Goal: Task Accomplishment & Management: Complete application form

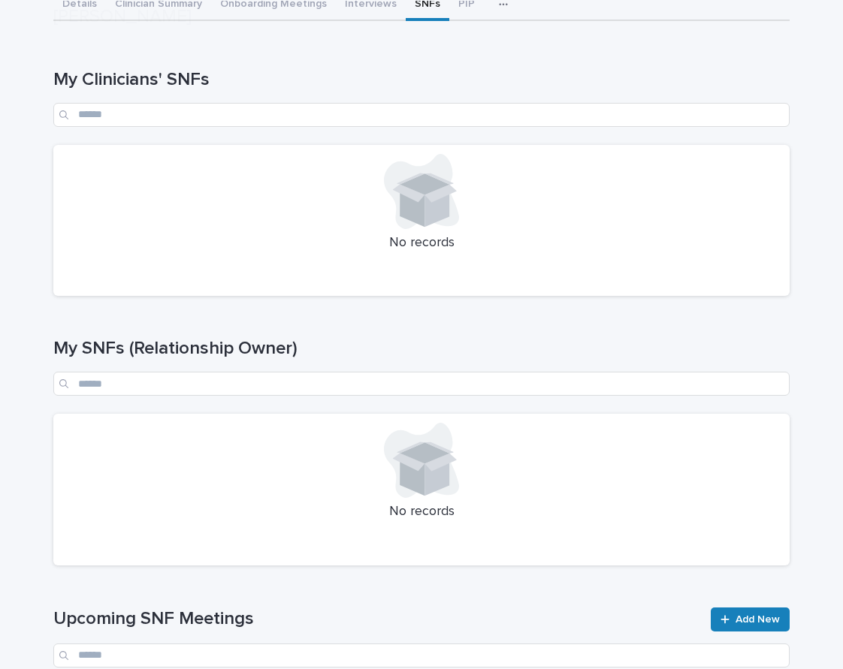
scroll to position [238, 0]
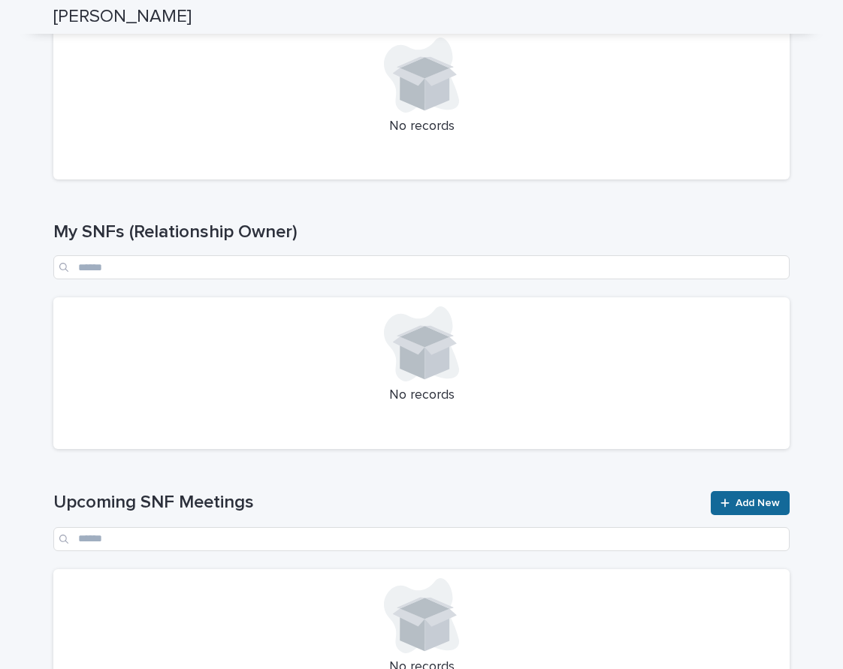
click at [742, 495] on link "Add New" at bounding box center [749, 503] width 79 height 24
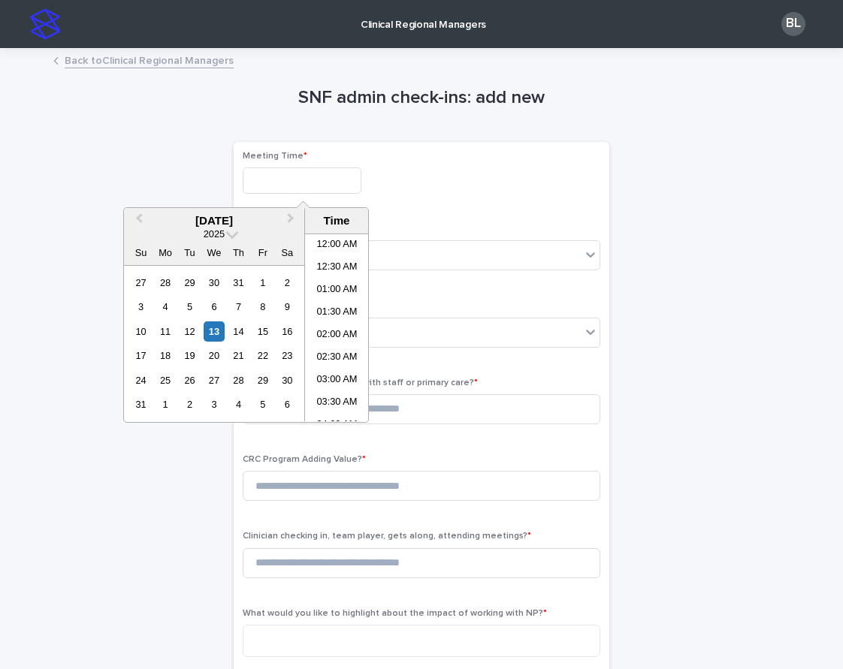
click at [275, 188] on input "text" at bounding box center [302, 180] width 119 height 26
click at [336, 335] on li "11:00 AM" at bounding box center [337, 328] width 64 height 23
type input "**********"
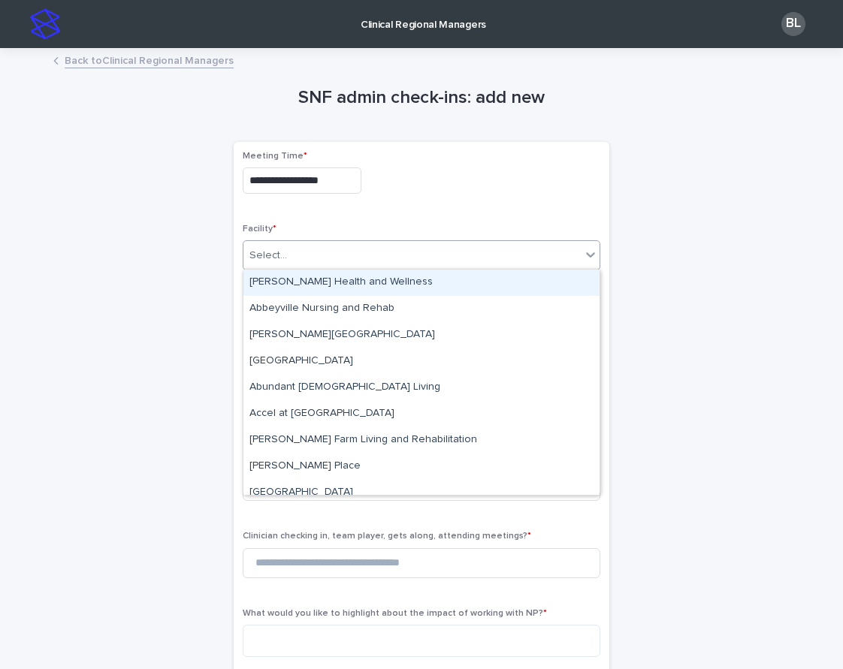
click at [280, 243] on div "Select..." at bounding box center [411, 255] width 337 height 25
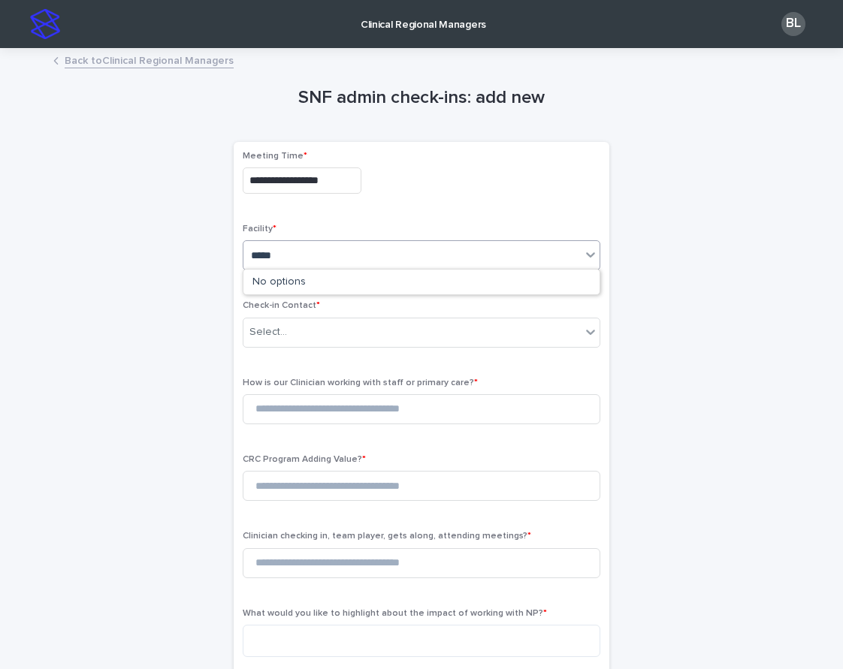
type input "******"
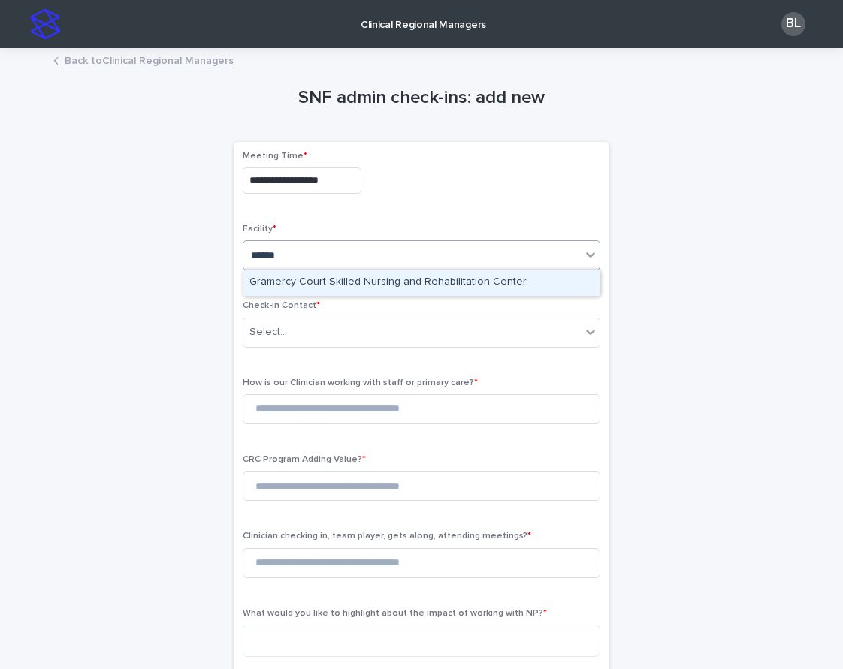
click at [301, 282] on div "Gramercy Court Skilled Nursing and Rehabilitation Center" at bounding box center [421, 283] width 356 height 26
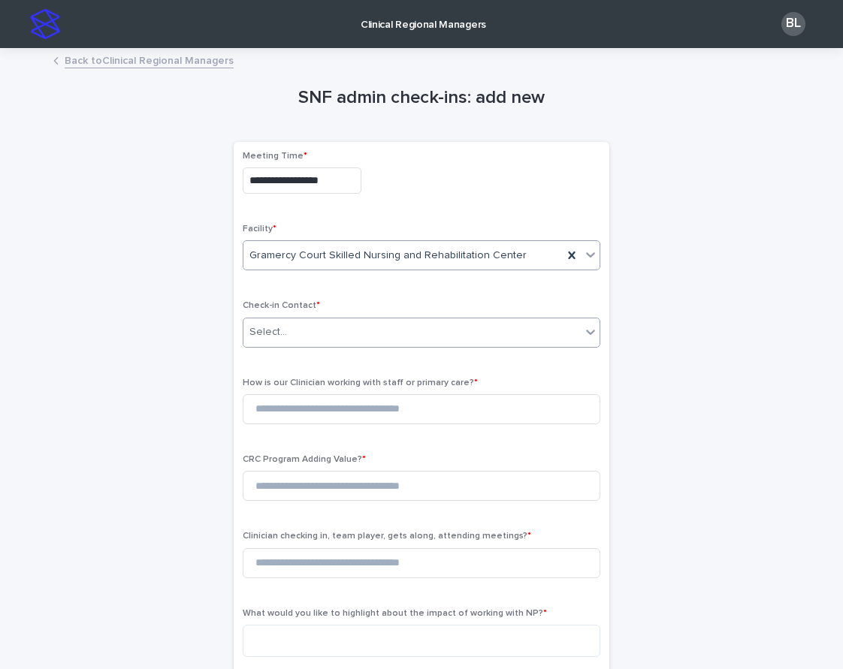
click at [371, 329] on div "Select..." at bounding box center [411, 332] width 337 height 25
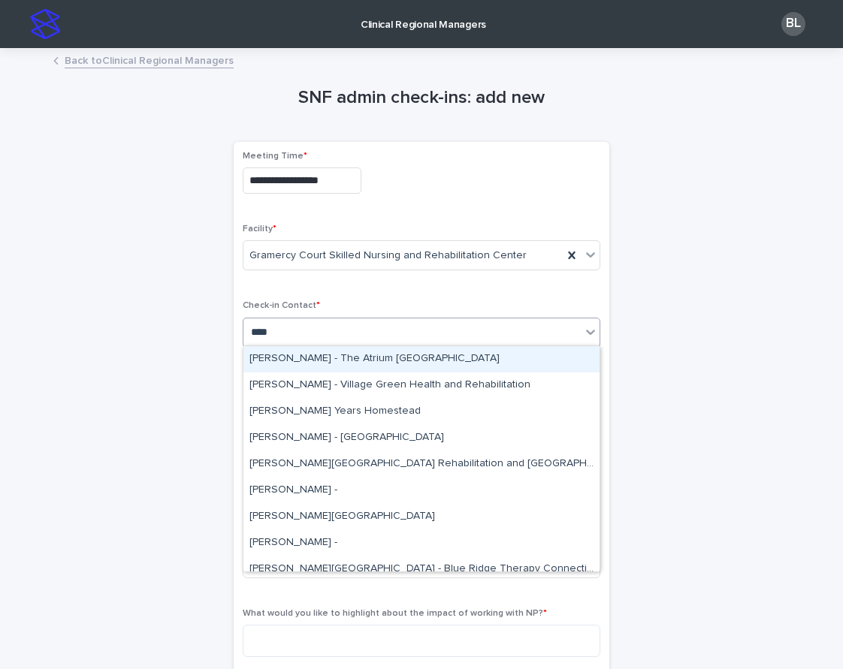
type input "*****"
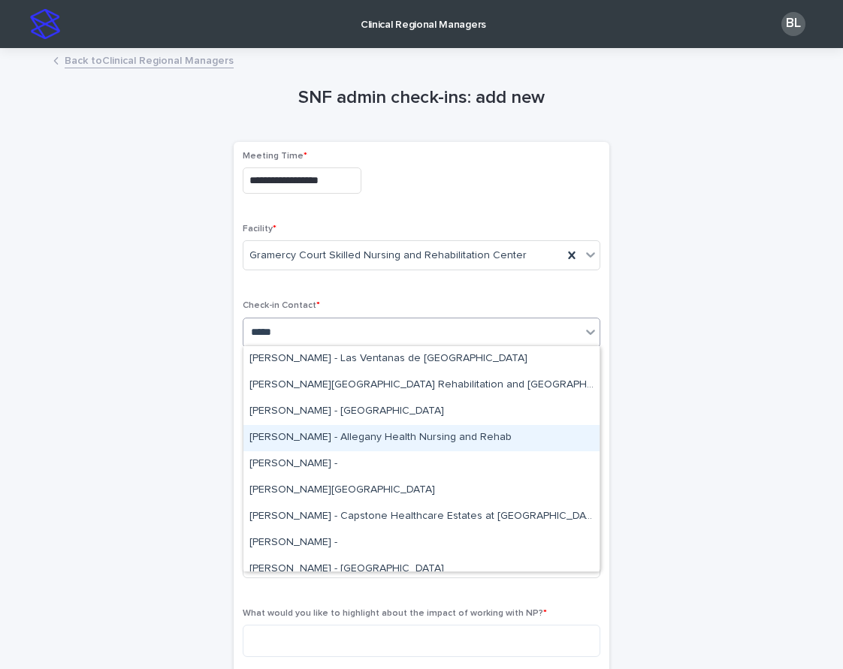
scroll to position [169, 0]
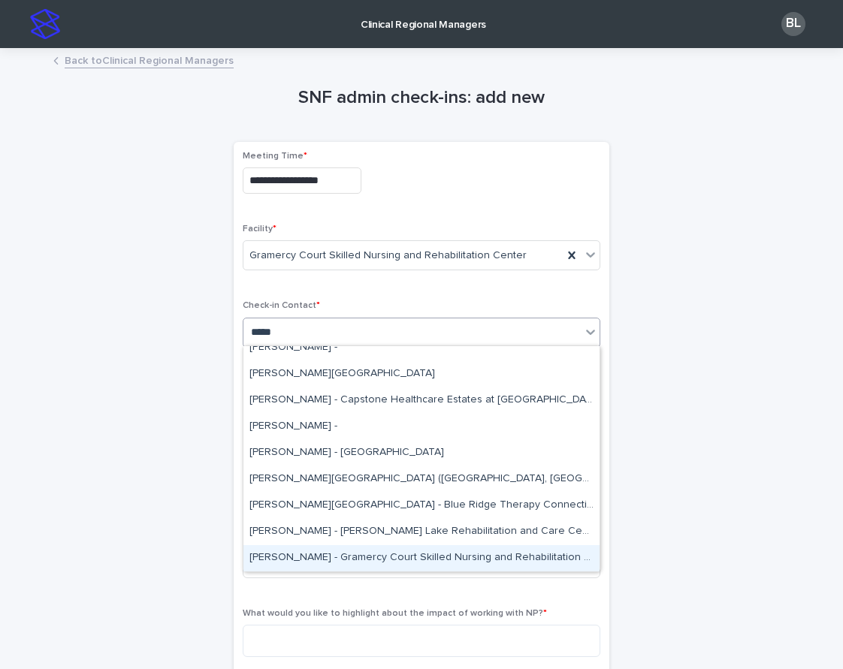
click at [392, 557] on div "[PERSON_NAME] - Gramercy Court Skilled Nursing and Rehabilitation Center" at bounding box center [421, 558] width 356 height 26
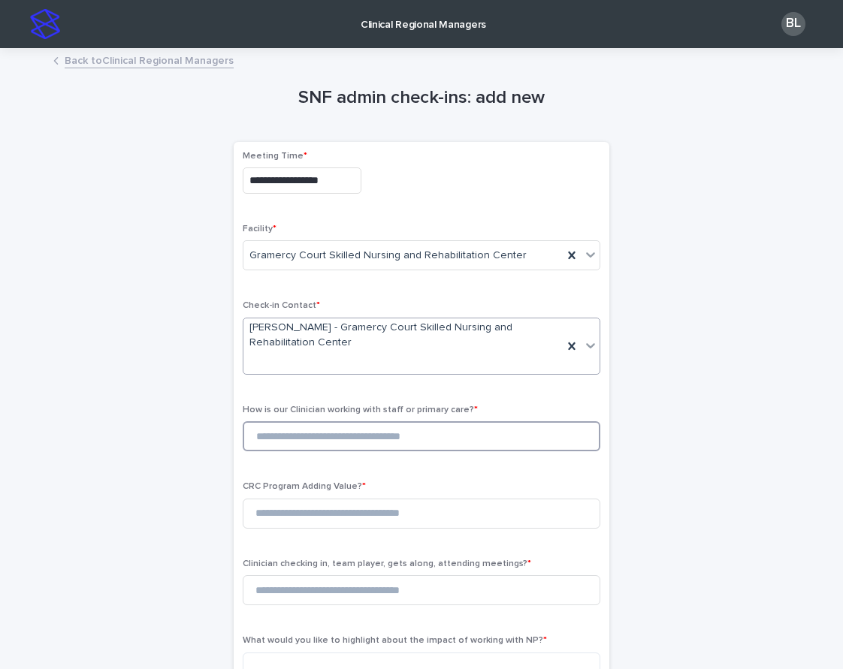
click at [318, 429] on input at bounding box center [421, 436] width 357 height 30
type input "*"
click at [326, 509] on input at bounding box center [421, 514] width 357 height 30
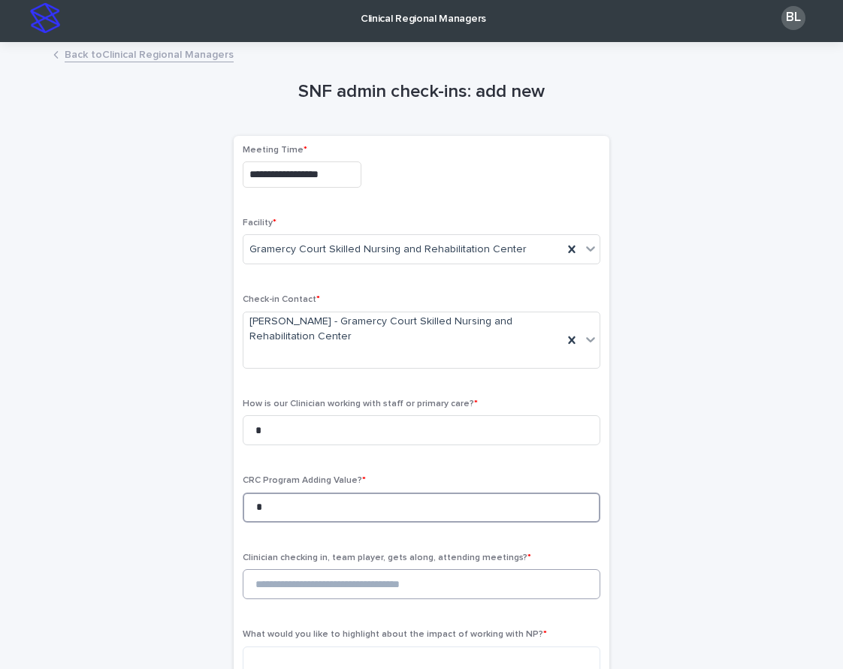
scroll to position [14, 0]
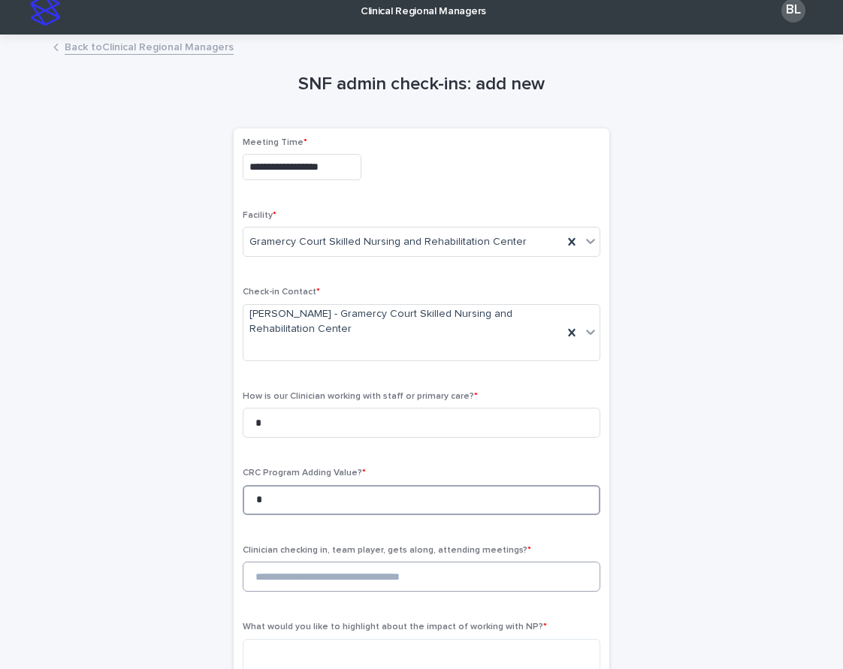
type input "*"
click at [345, 562] on input at bounding box center [421, 577] width 357 height 30
type input "*"
drag, startPoint x: 265, startPoint y: 495, endPoint x: 256, endPoint y: 495, distance: 9.0
click at [256, 495] on input "*" at bounding box center [421, 500] width 357 height 30
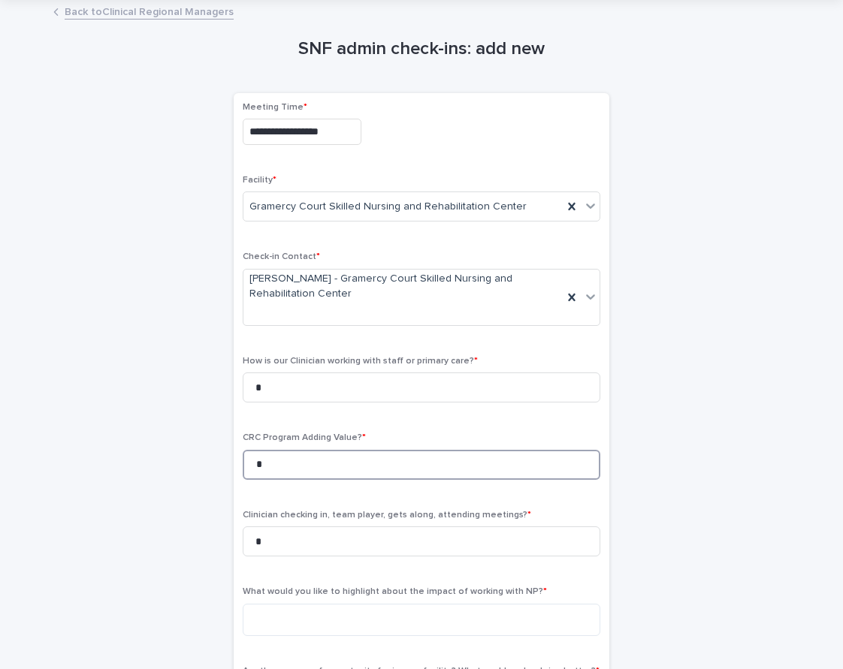
scroll to position [71, 0]
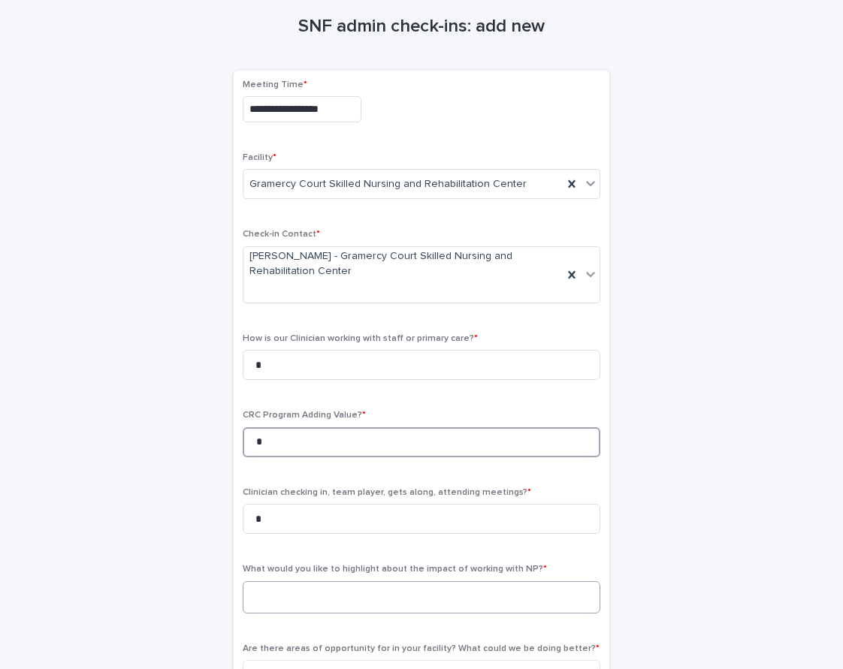
type input "*"
click at [295, 586] on textarea at bounding box center [421, 597] width 357 height 32
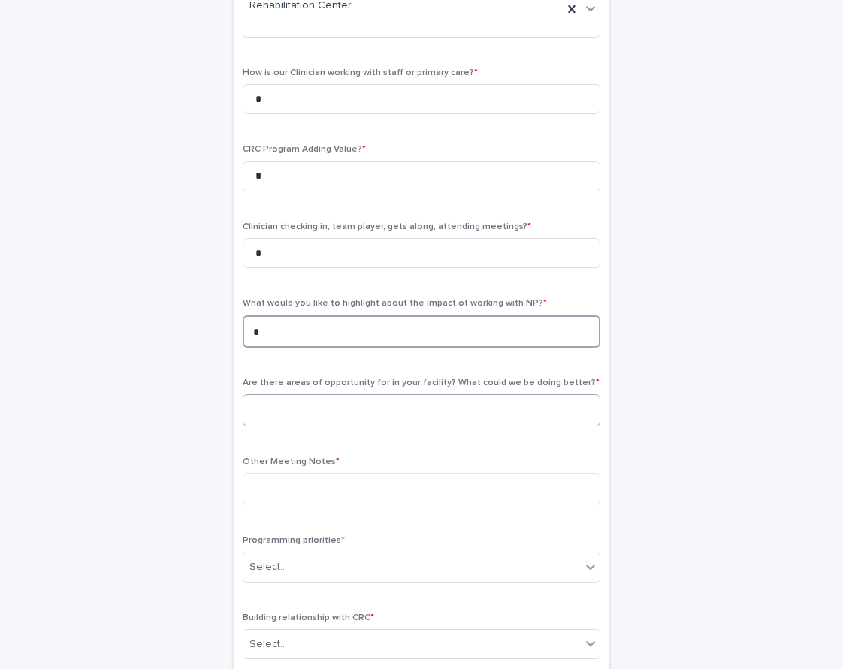
type textarea "*"
click at [305, 399] on textarea at bounding box center [421, 410] width 357 height 32
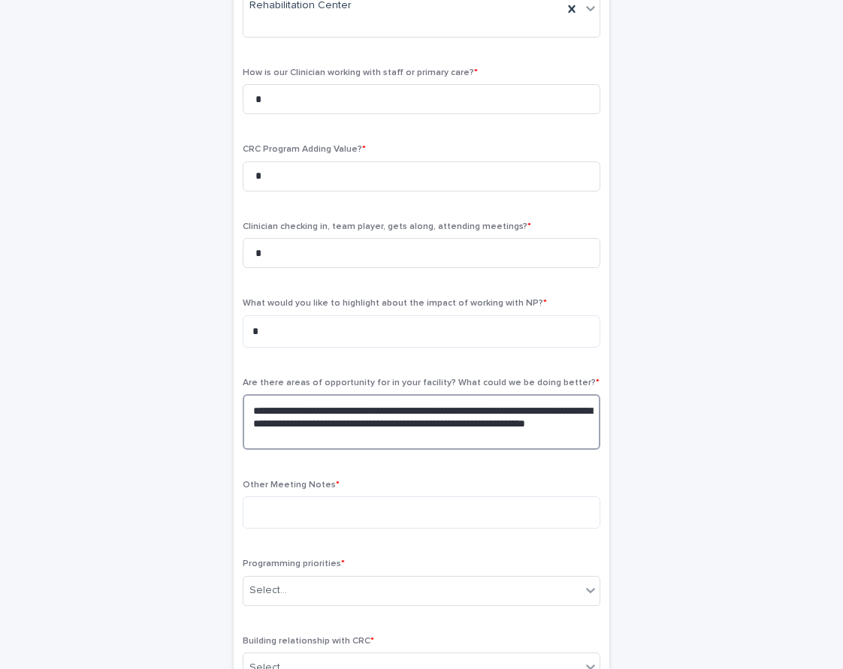
click at [258, 407] on textarea "**********" at bounding box center [421, 422] width 357 height 56
click at [414, 428] on textarea "**********" at bounding box center [421, 422] width 357 height 56
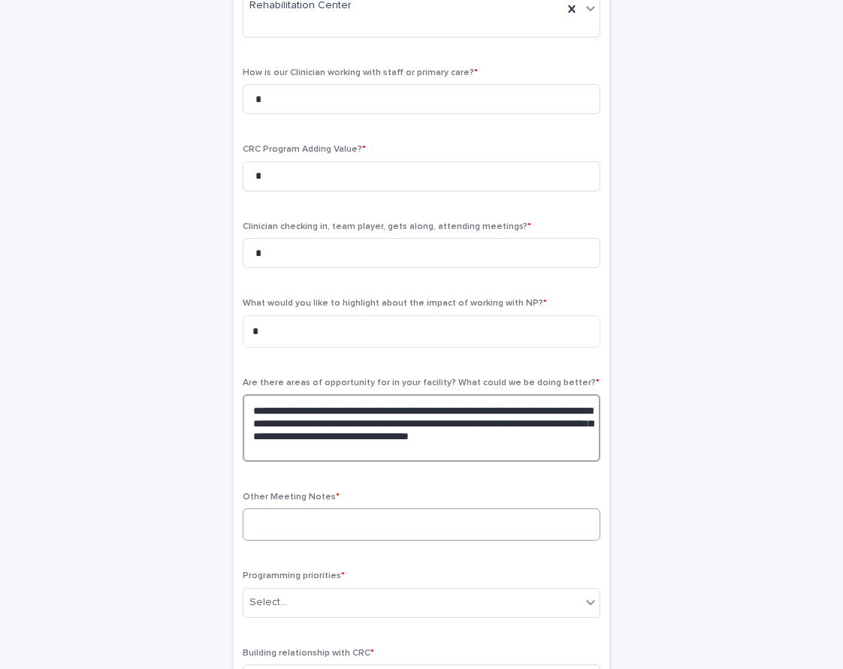
type textarea "**********"
click at [341, 515] on textarea at bounding box center [421, 524] width 357 height 32
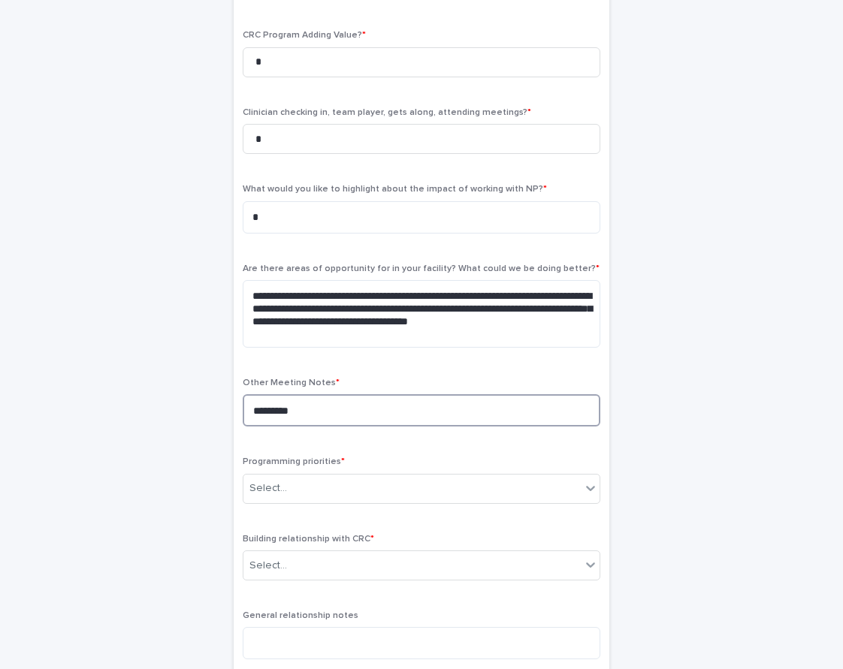
click at [258, 406] on textarea "*********" at bounding box center [421, 410] width 357 height 32
type textarea "*********"
click at [310, 479] on div "Select..." at bounding box center [411, 488] width 337 height 25
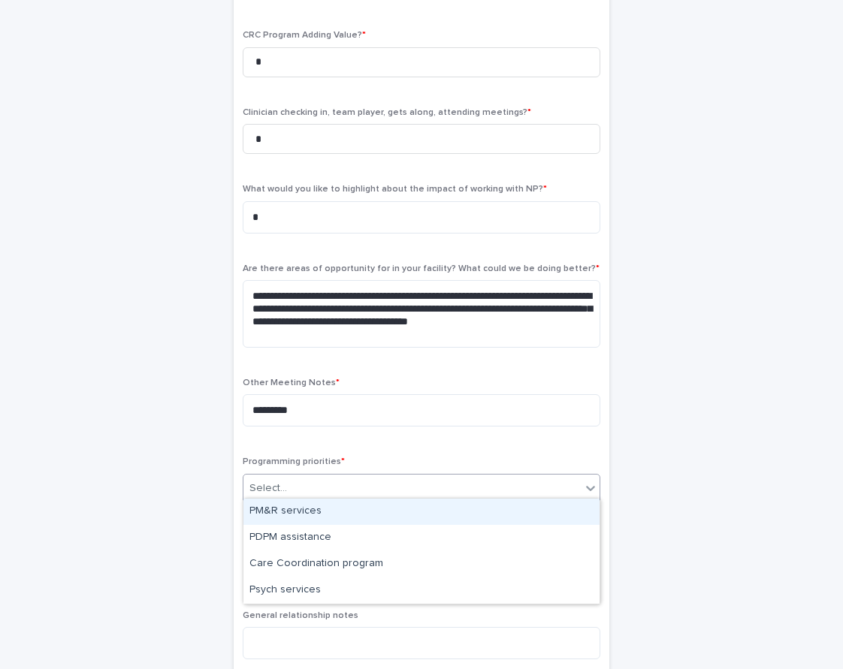
click at [297, 511] on div "PM&R services" at bounding box center [421, 512] width 356 height 26
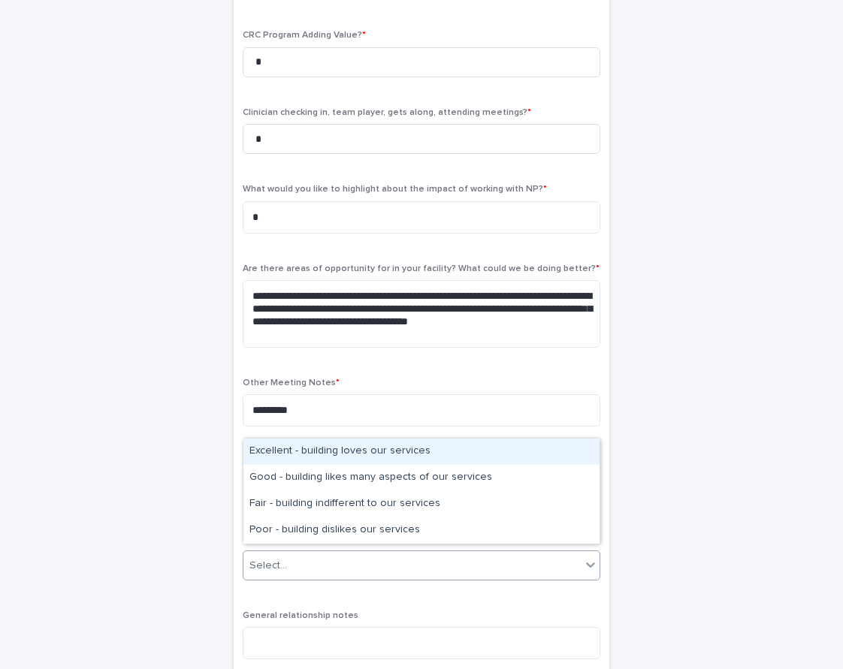
click at [293, 558] on div "Select..." at bounding box center [411, 565] width 337 height 25
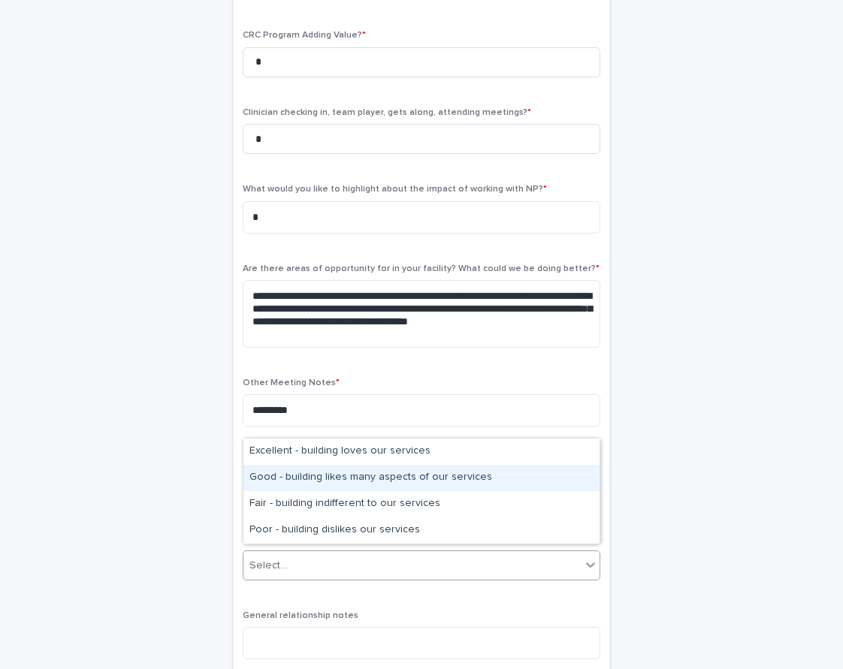
click at [290, 483] on div "Good - building likes many aspects of our services" at bounding box center [421, 478] width 356 height 26
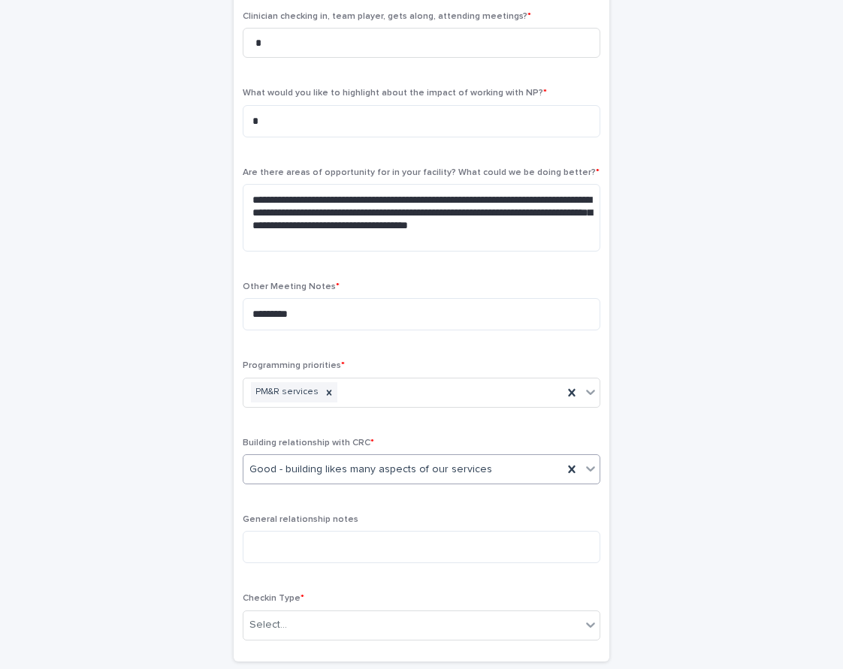
scroll to position [550, 0]
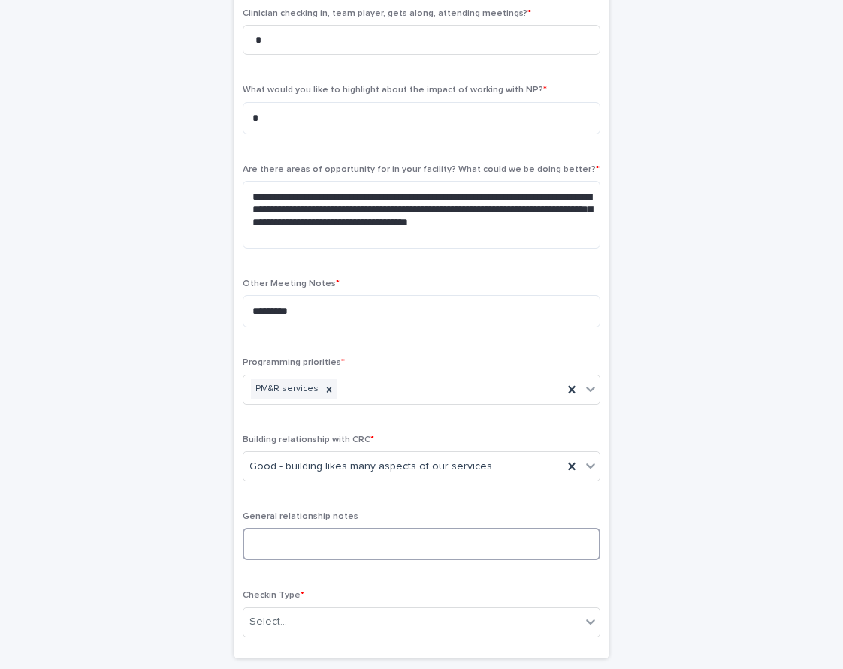
click at [310, 539] on textarea at bounding box center [421, 544] width 357 height 32
type textarea "**********"
click at [316, 621] on div "Select..." at bounding box center [411, 622] width 337 height 25
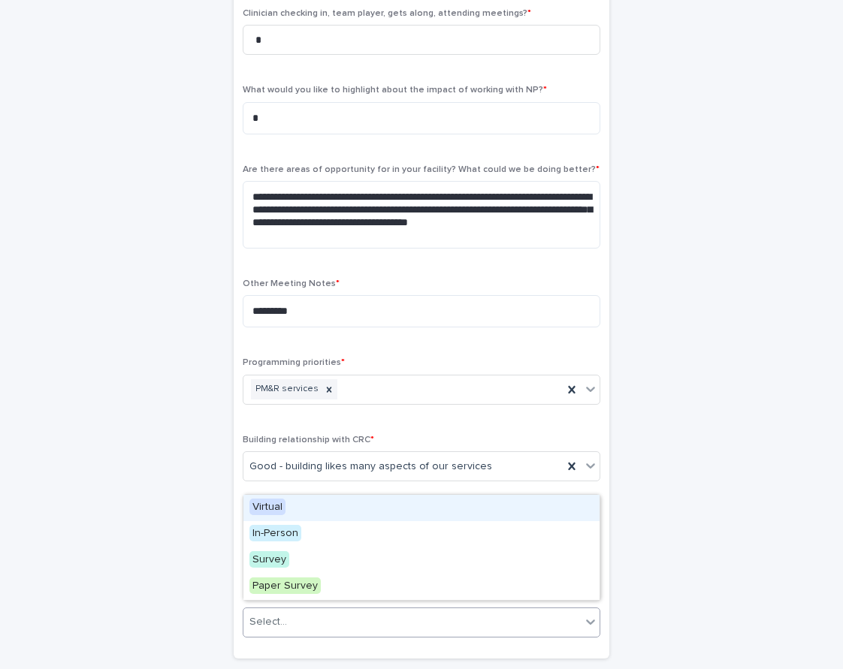
click at [287, 511] on div "Virtual" at bounding box center [421, 508] width 356 height 26
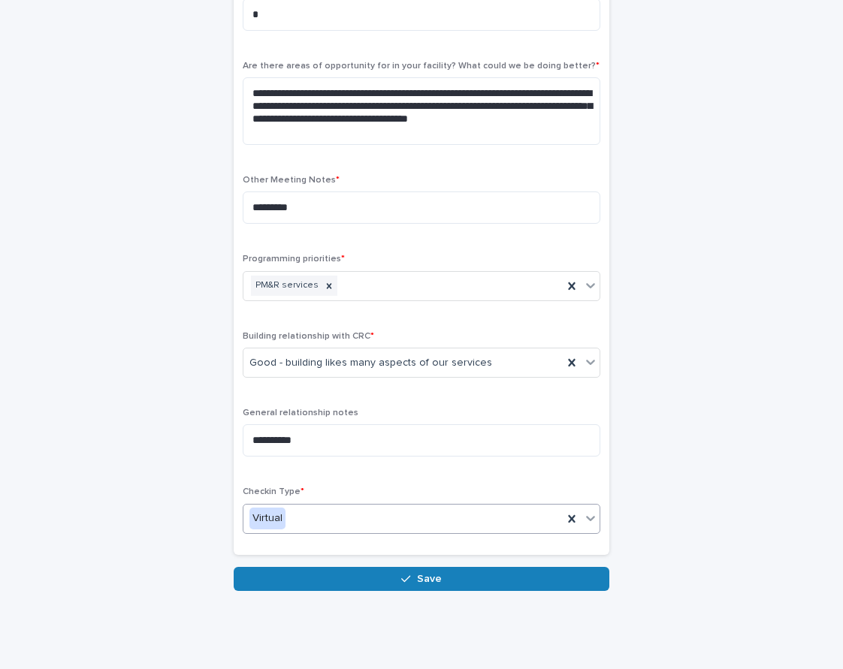
scroll to position [686, 0]
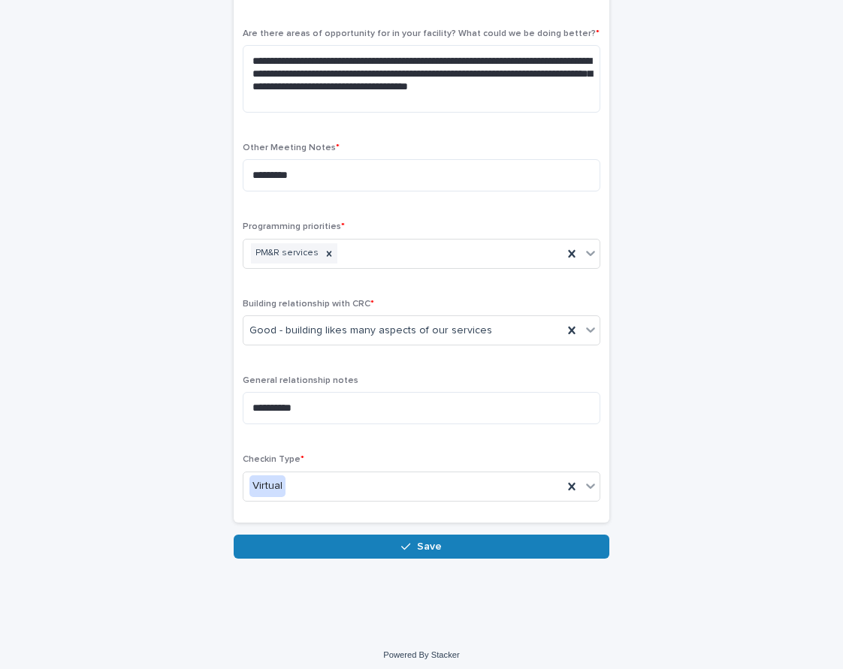
click at [305, 602] on div "**********" at bounding box center [421, 2] width 843 height 1263
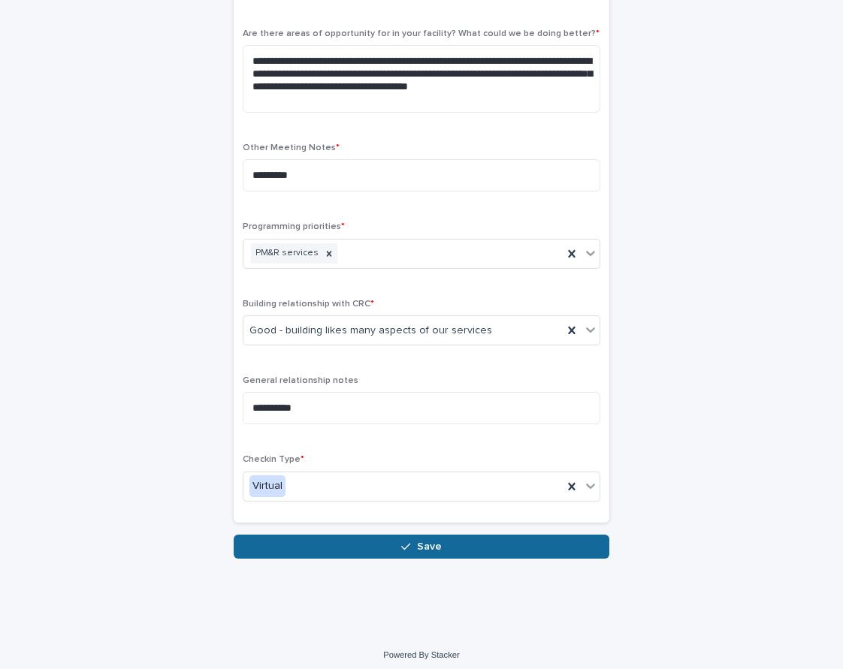
click at [303, 541] on button "Save" at bounding box center [421, 547] width 375 height 24
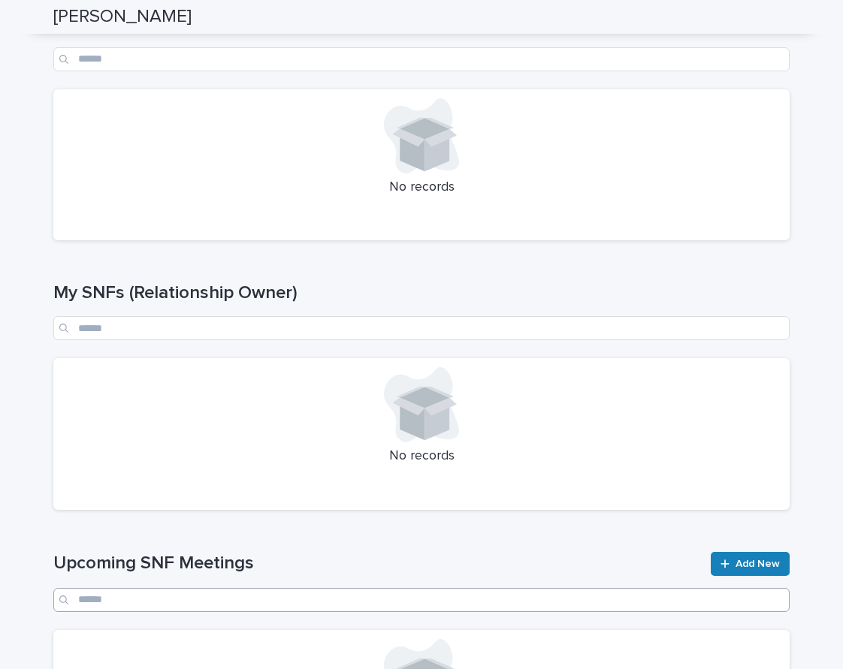
scroll to position [416, 0]
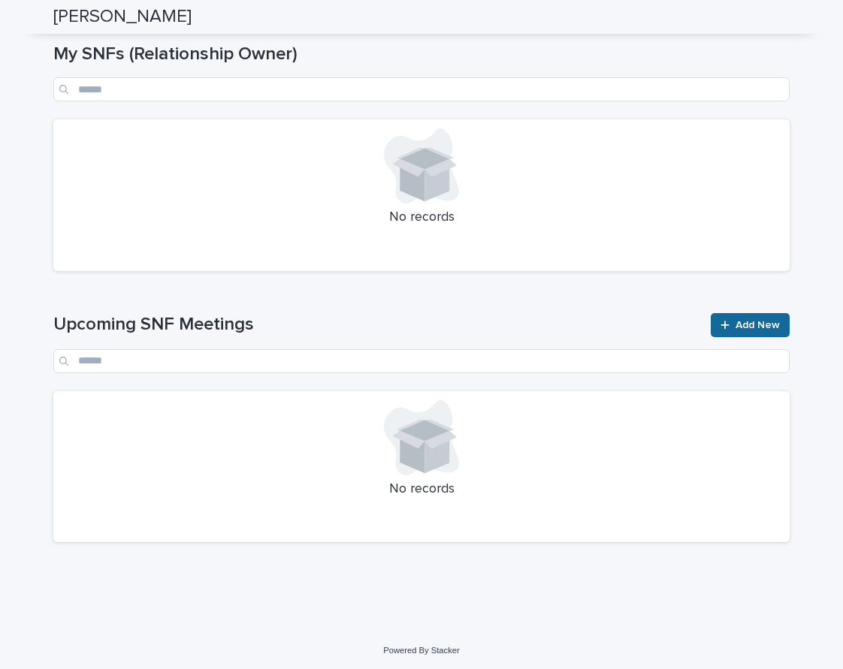
click at [749, 325] on span "Add New" at bounding box center [757, 325] width 44 height 11
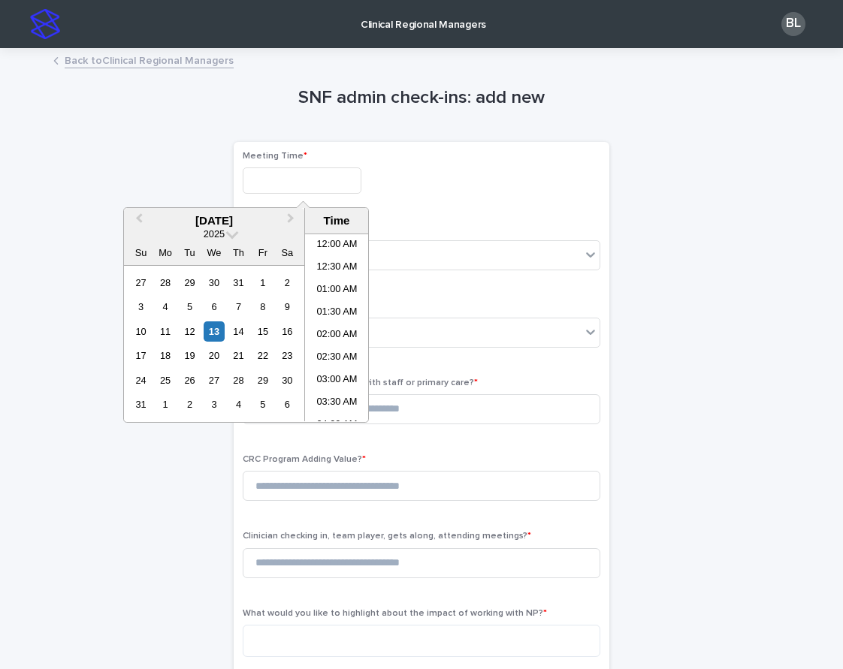
click at [286, 181] on input "text" at bounding box center [302, 180] width 119 height 26
click at [345, 359] on li "11:30 AM" at bounding box center [337, 350] width 64 height 23
type input "**********"
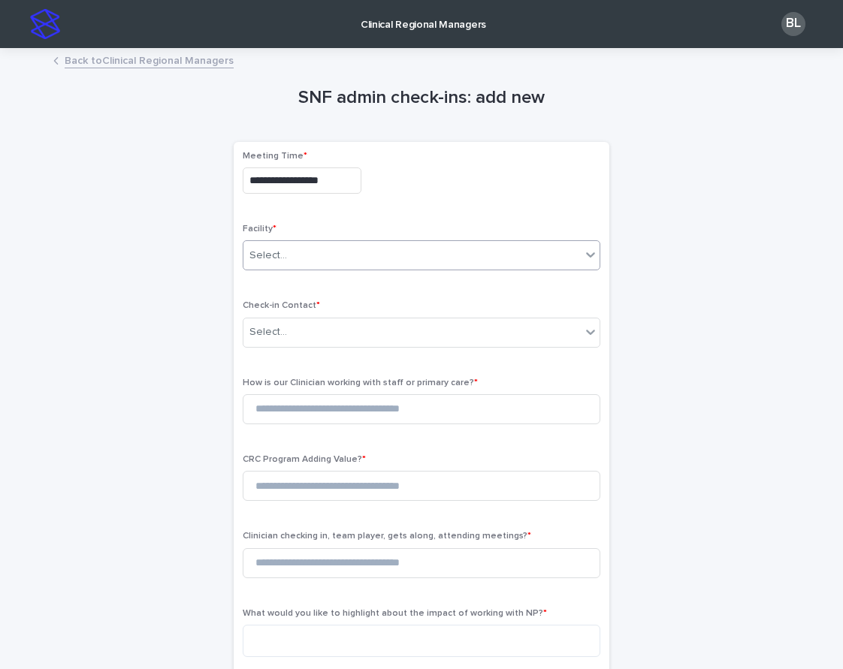
click at [285, 244] on div "Select..." at bounding box center [411, 255] width 337 height 25
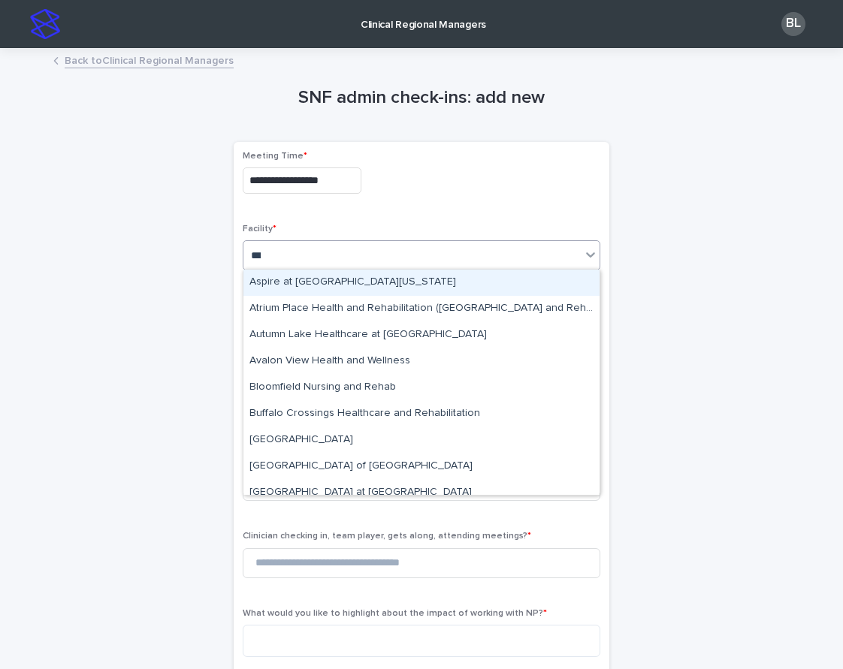
type input "****"
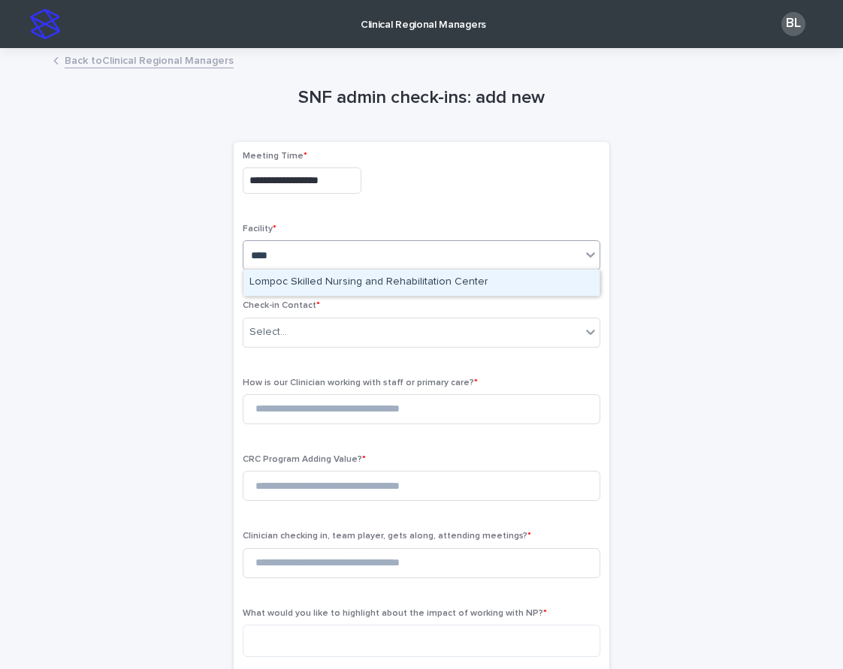
click at [284, 283] on div "Lompoc Skilled Nursing and Rehabilitation Center" at bounding box center [421, 283] width 356 height 26
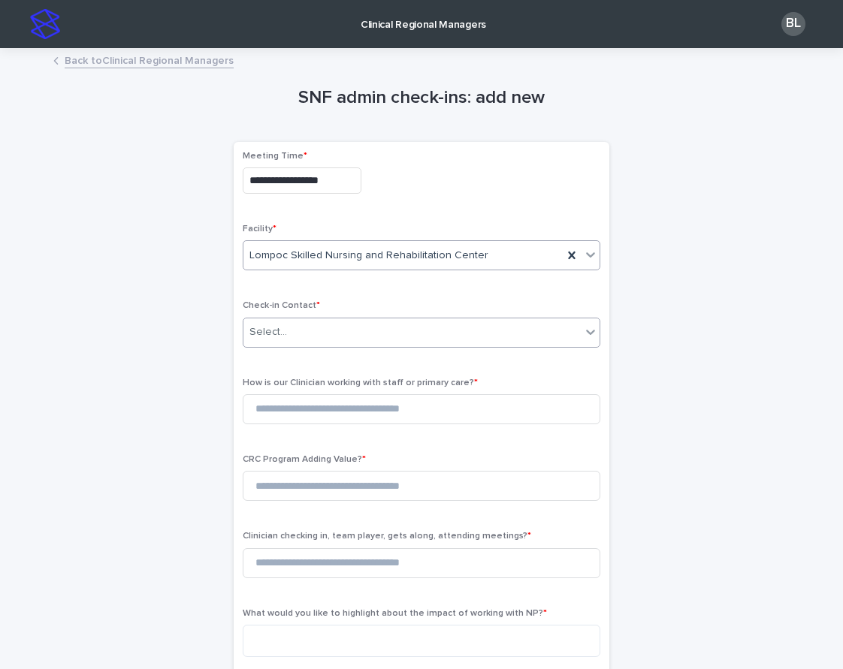
click at [276, 331] on div "Select..." at bounding box center [268, 332] width 38 height 16
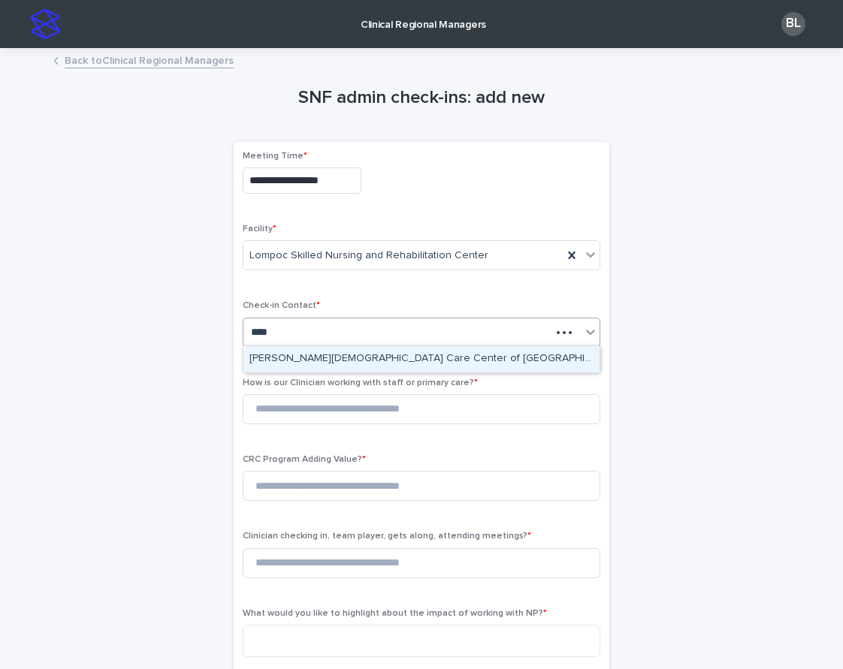
type input "*****"
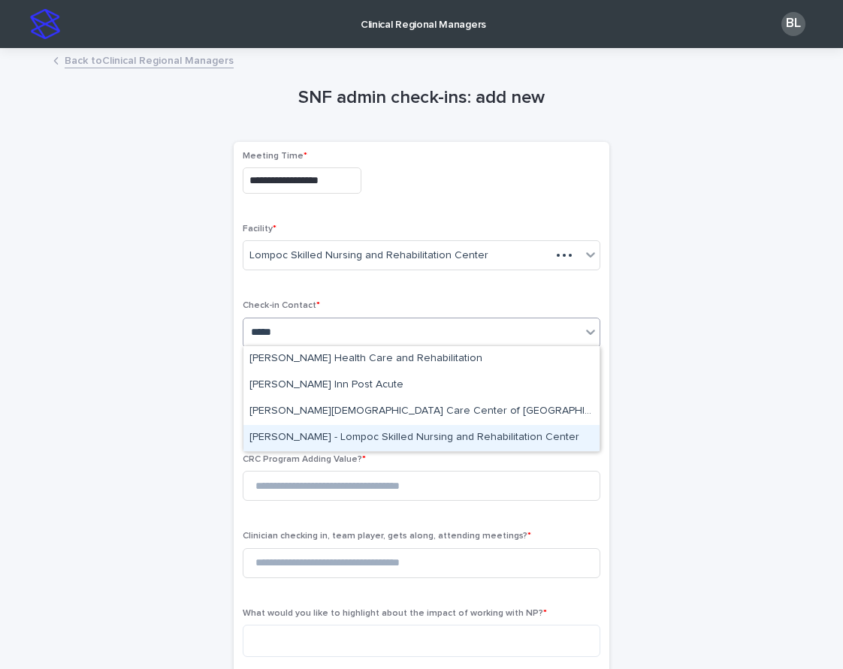
click at [333, 436] on div "[PERSON_NAME] - Lompoc Skilled Nursing and Rehabilitation Center" at bounding box center [421, 438] width 356 height 26
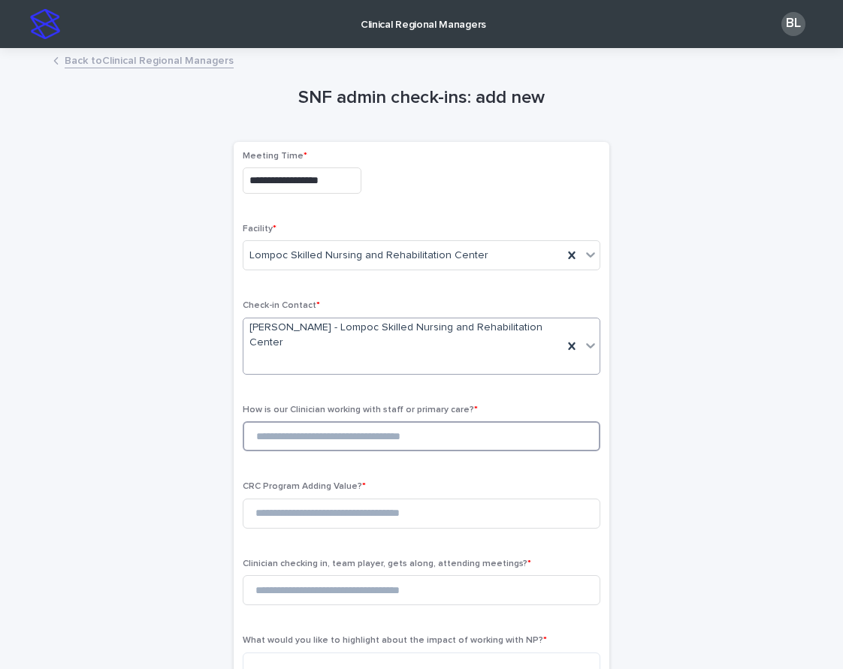
click at [315, 421] on input at bounding box center [421, 436] width 357 height 30
type input "*"
click at [306, 499] on input at bounding box center [421, 514] width 357 height 30
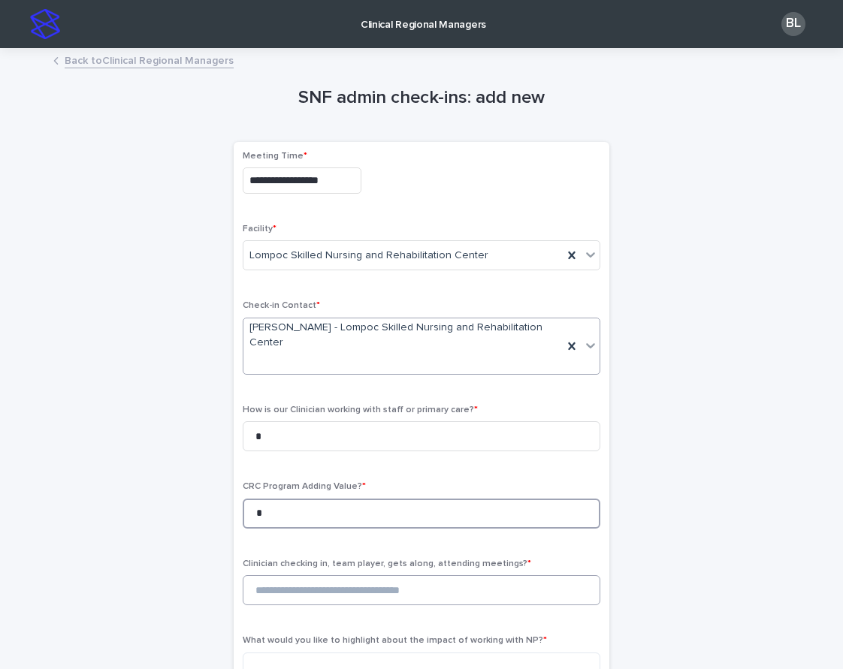
type input "*"
click at [354, 575] on input at bounding box center [421, 590] width 357 height 30
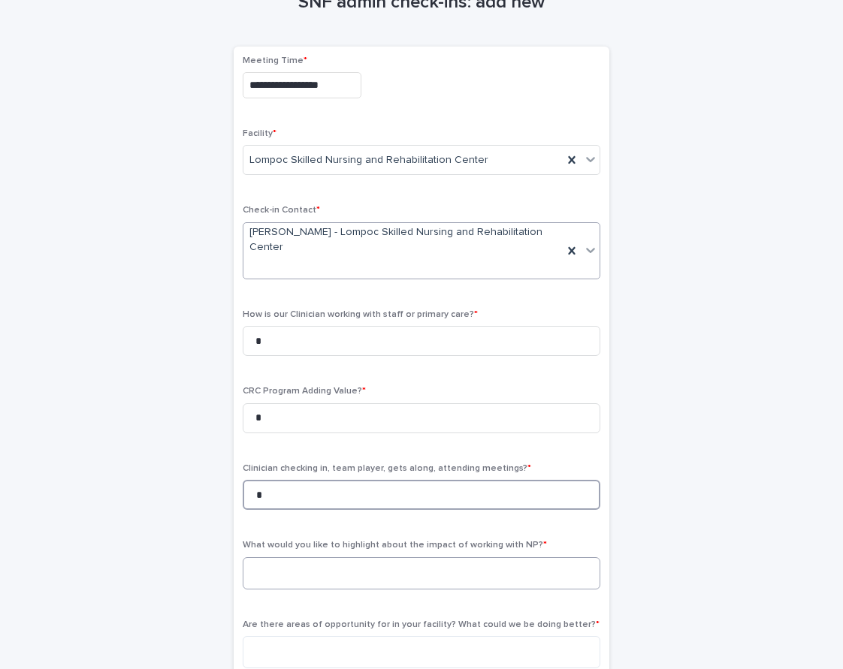
type input "*"
click at [355, 557] on textarea at bounding box center [421, 573] width 357 height 32
type textarea "*"
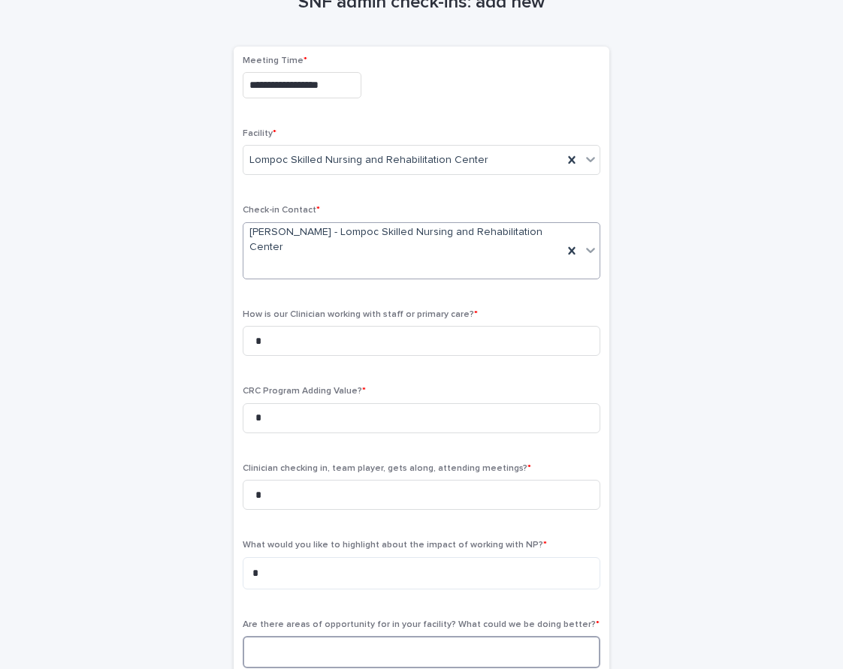
click at [362, 636] on textarea at bounding box center [421, 652] width 357 height 32
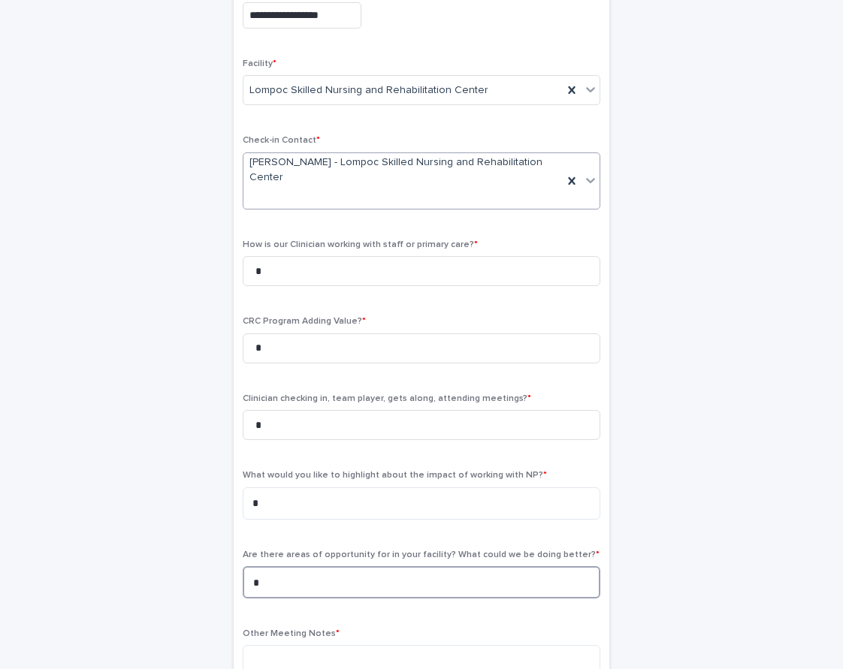
scroll to position [230, 0]
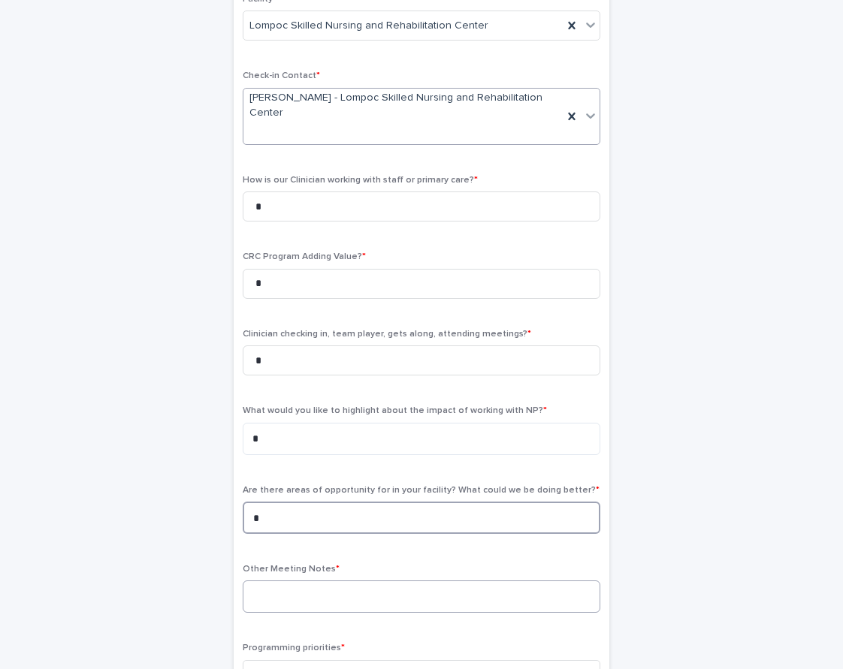
type textarea "*"
click at [343, 580] on textarea at bounding box center [421, 596] width 357 height 32
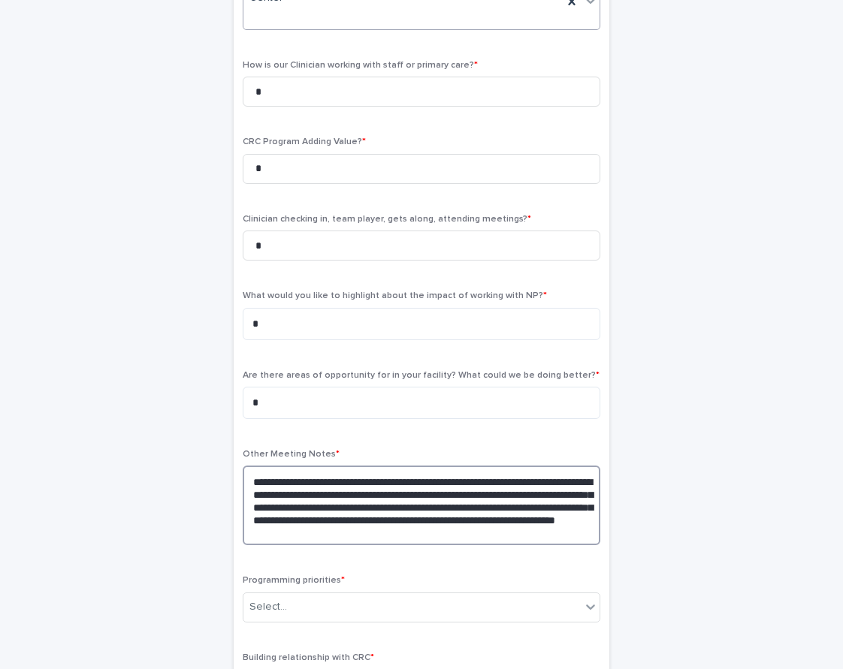
scroll to position [472, 0]
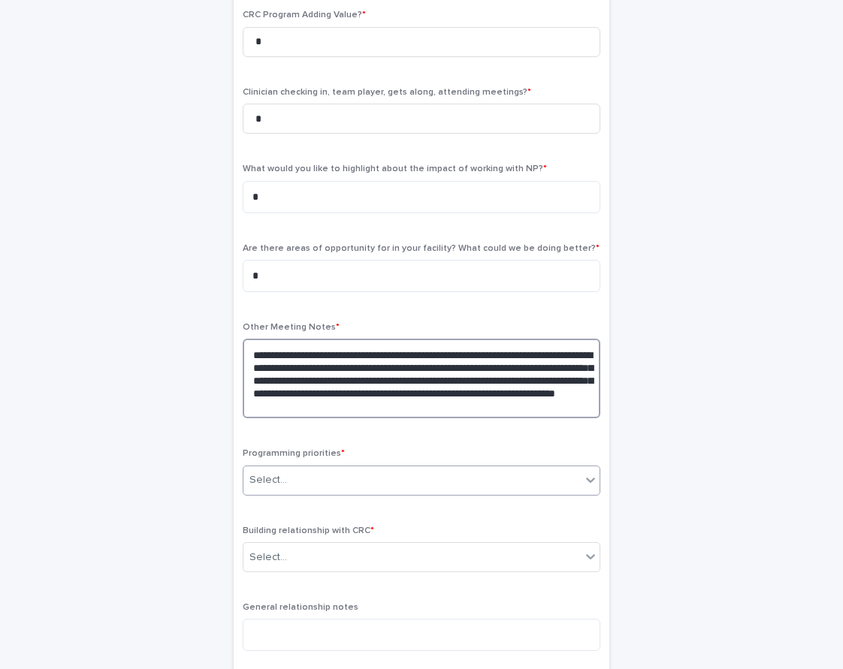
type textarea "**********"
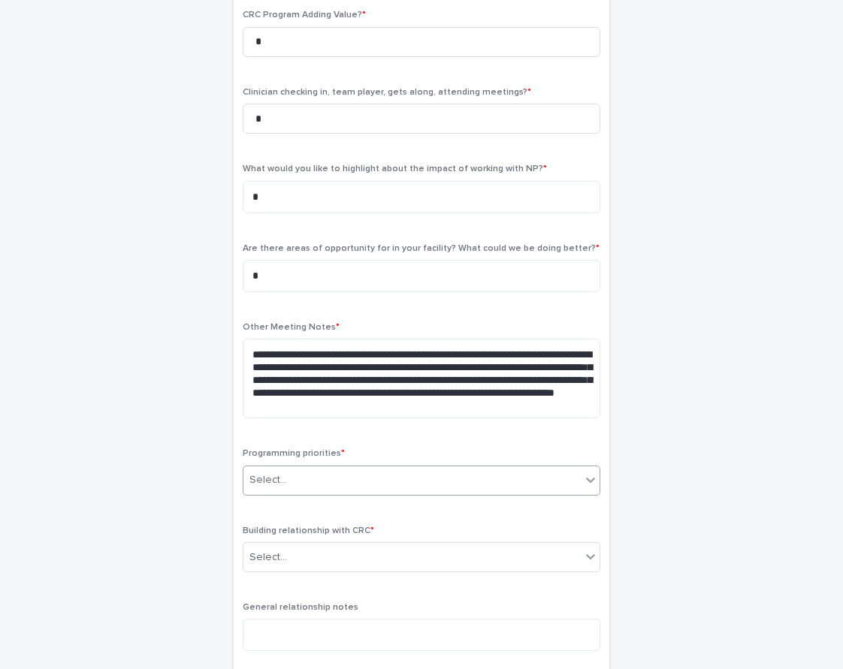
click at [294, 468] on div "Select..." at bounding box center [411, 480] width 337 height 25
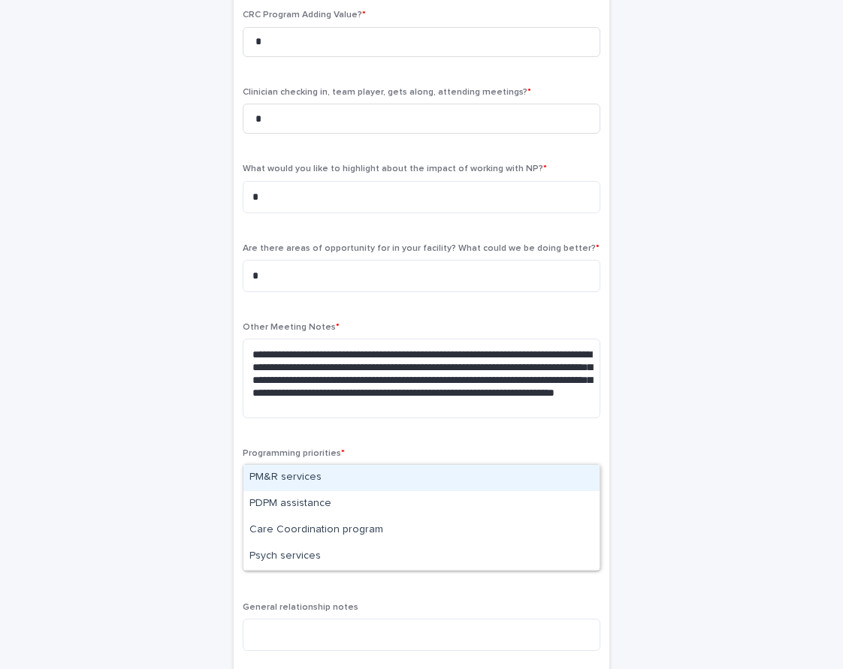
click at [289, 475] on div "PM&R services" at bounding box center [421, 478] width 356 height 26
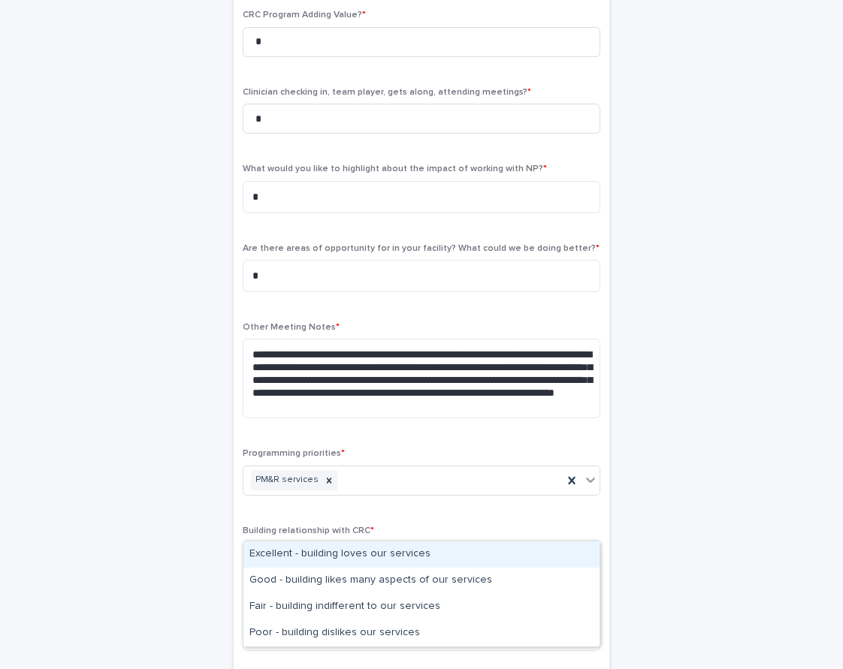
click at [294, 545] on div "Select..." at bounding box center [411, 557] width 337 height 25
click at [296, 557] on div "Excellent - building loves our services" at bounding box center [421, 554] width 356 height 26
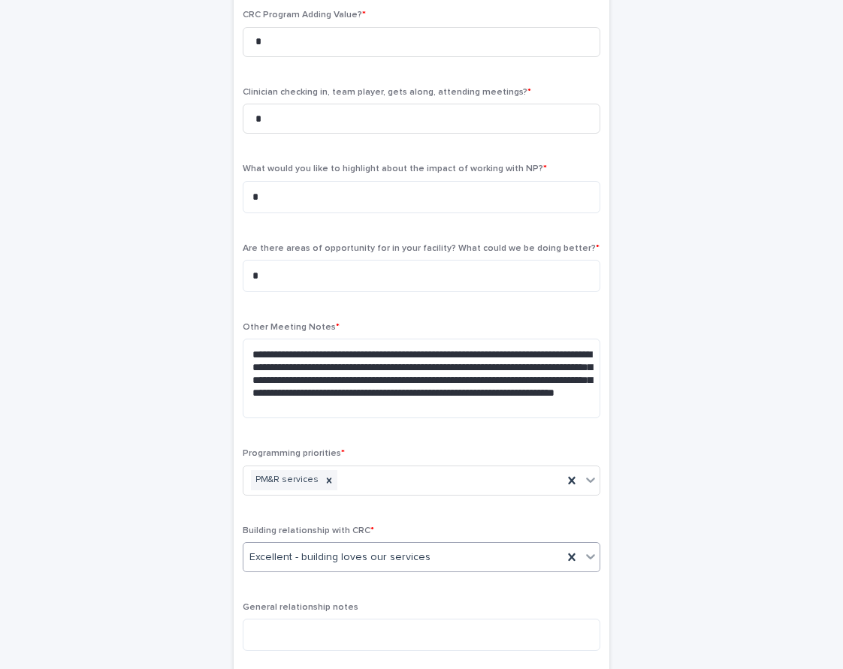
scroll to position [579, 0]
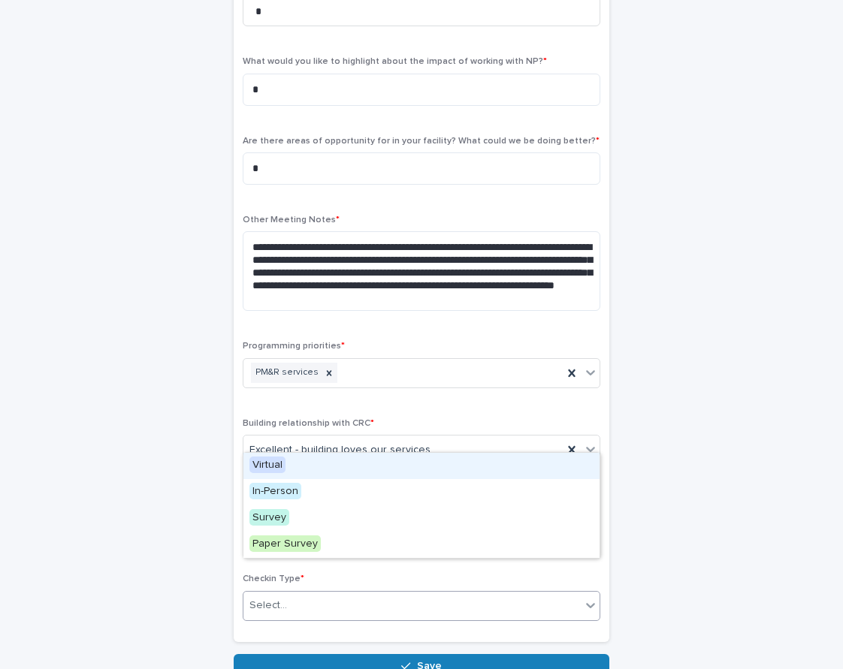
click at [295, 593] on div "Select..." at bounding box center [411, 605] width 337 height 25
click at [295, 457] on div "Virtual" at bounding box center [421, 466] width 356 height 26
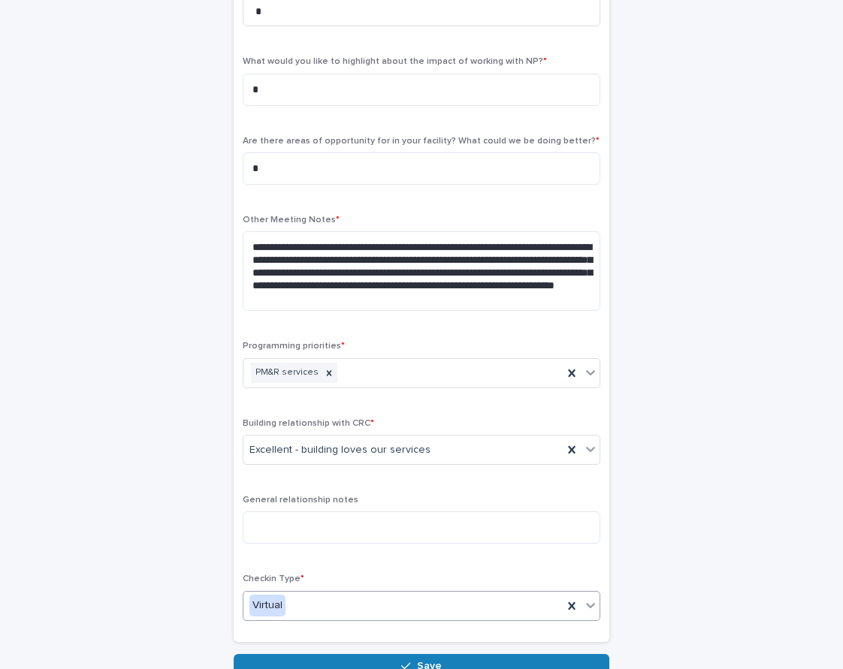
click at [355, 654] on button "Save" at bounding box center [421, 666] width 375 height 24
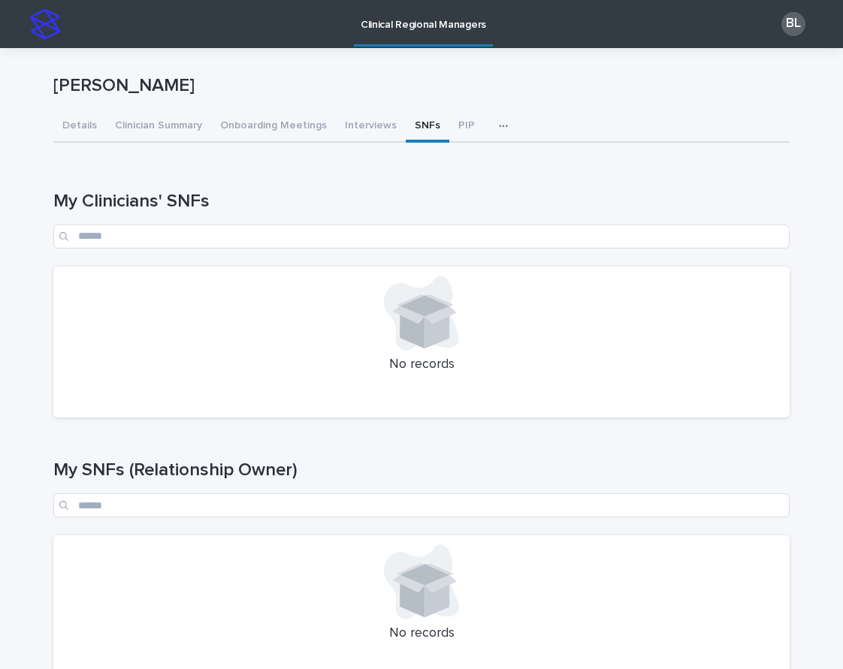
scroll to position [317, 0]
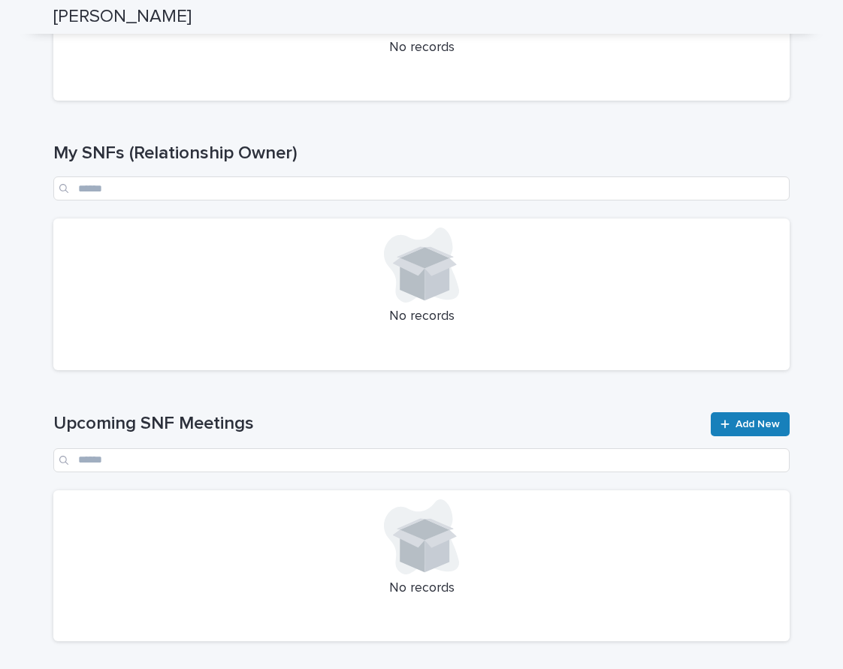
click at [767, 436] on div "Upcoming SNF Meetings Add New" at bounding box center [421, 442] width 736 height 60
click at [762, 430] on link "Add New" at bounding box center [749, 424] width 79 height 24
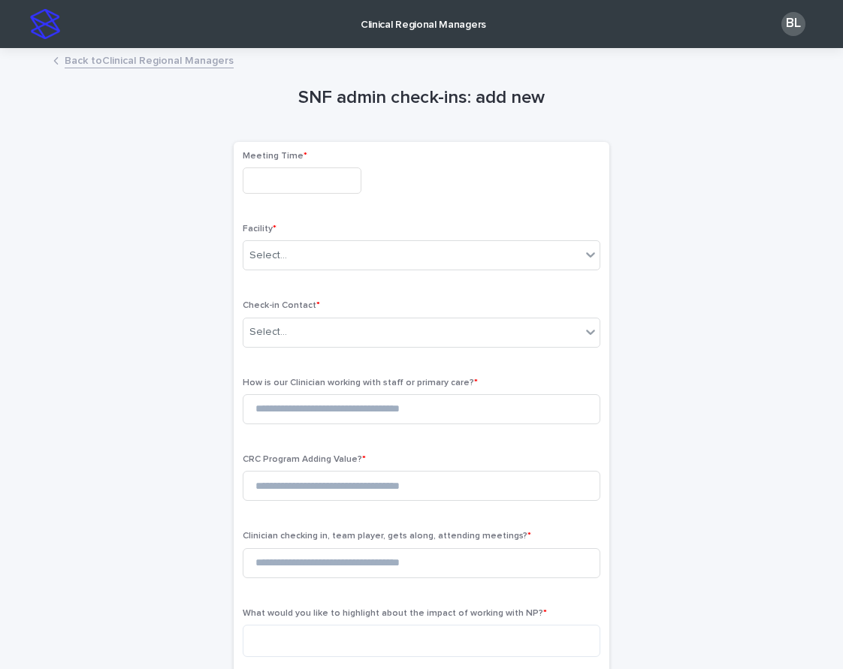
click at [279, 182] on input "text" at bounding box center [302, 180] width 119 height 26
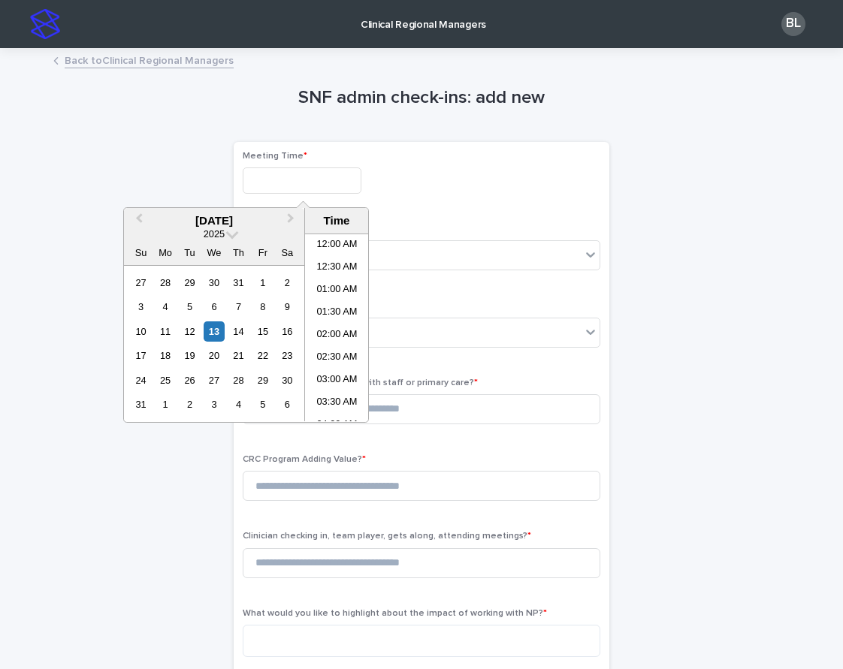
scroll to position [436, 0]
click at [329, 345] on li "12:00 PM" at bounding box center [337, 350] width 64 height 23
type input "**********"
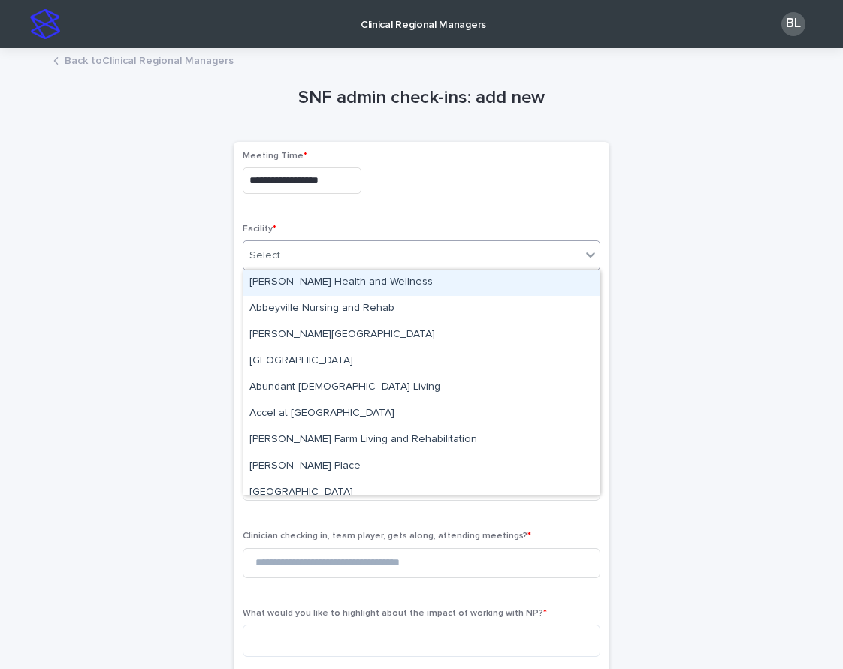
click at [300, 254] on div "Select..." at bounding box center [411, 255] width 337 height 25
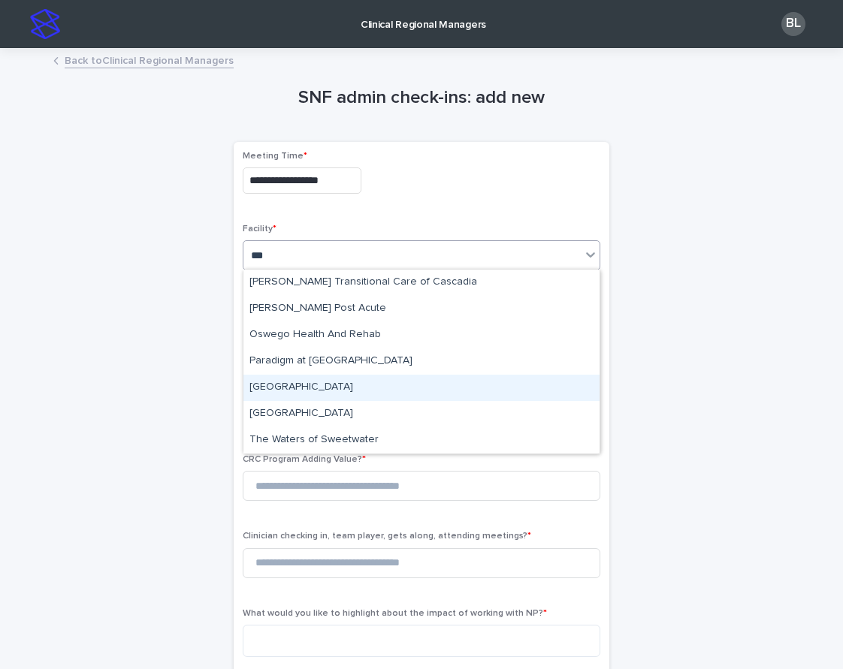
type input "****"
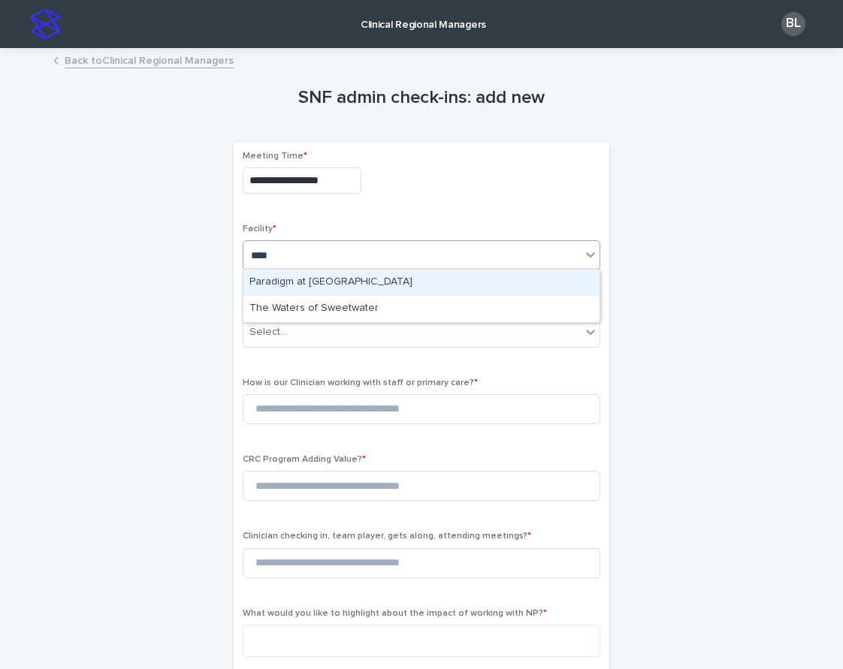
click at [326, 282] on div "Paradigm at [GEOGRAPHIC_DATA]" at bounding box center [421, 283] width 356 height 26
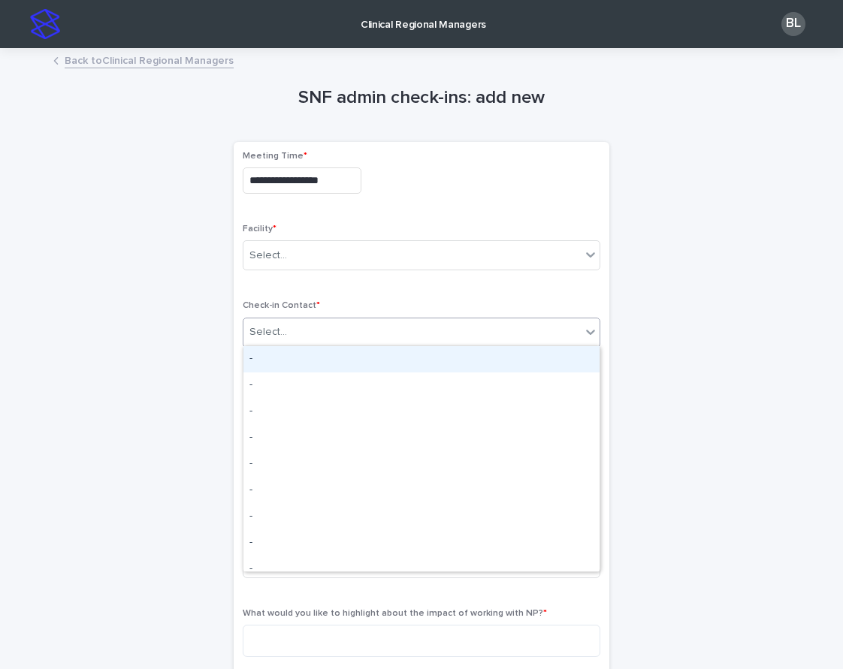
click at [324, 330] on div "Select..." at bounding box center [411, 332] width 337 height 25
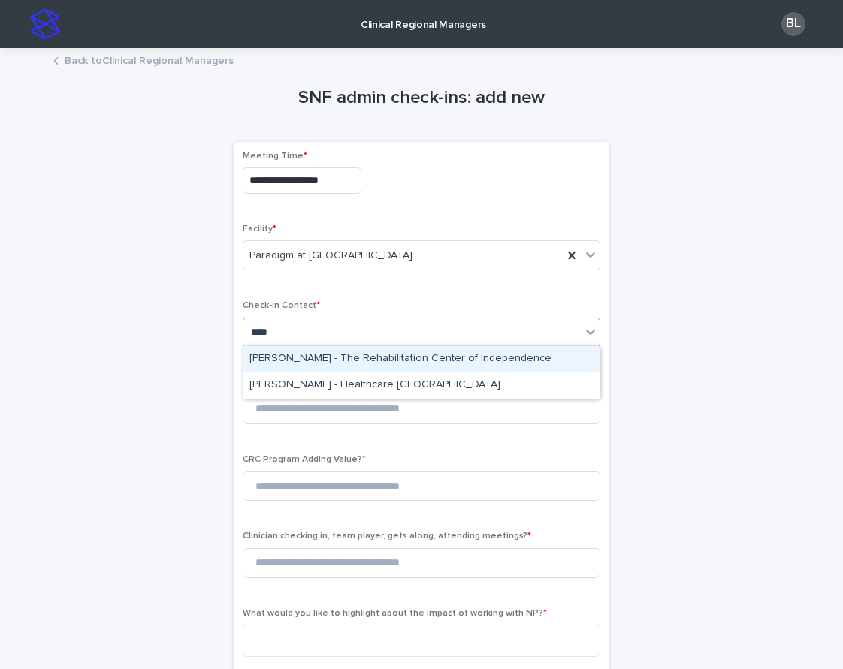
type input "*****"
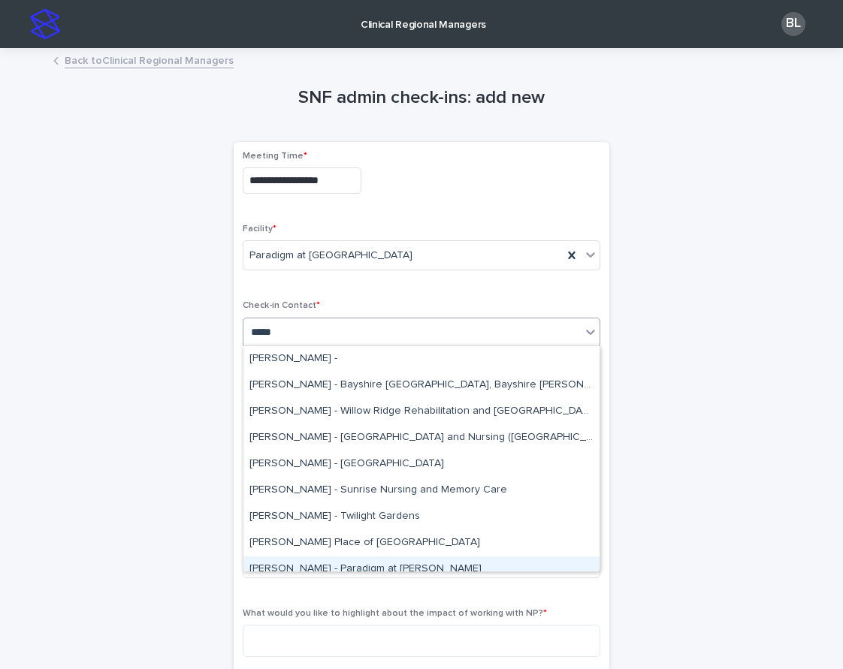
click at [421, 568] on div "[PERSON_NAME] - Paradigm at [PERSON_NAME]" at bounding box center [421, 569] width 356 height 26
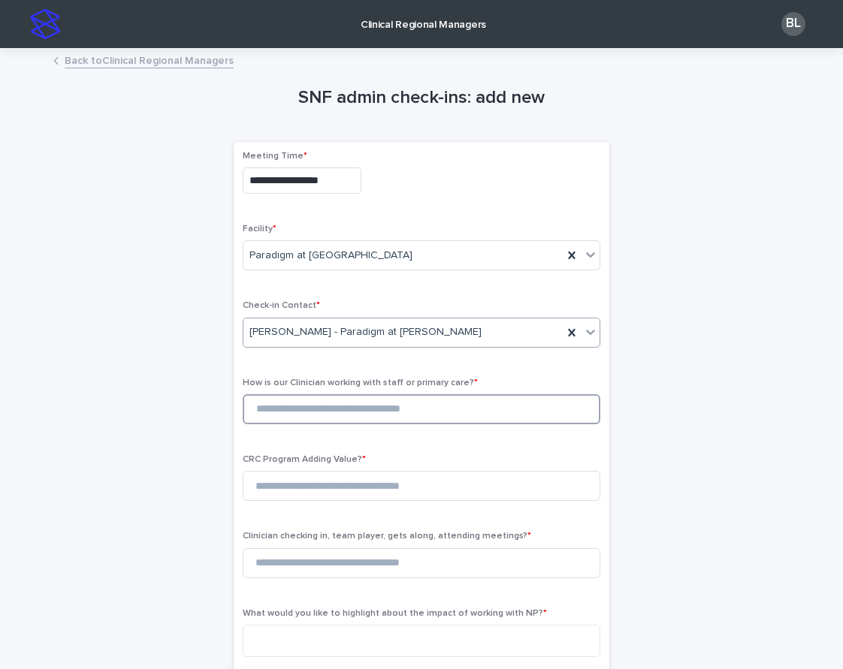
click at [379, 417] on input at bounding box center [421, 409] width 357 height 30
type input "*"
click at [360, 487] on input at bounding box center [421, 486] width 357 height 30
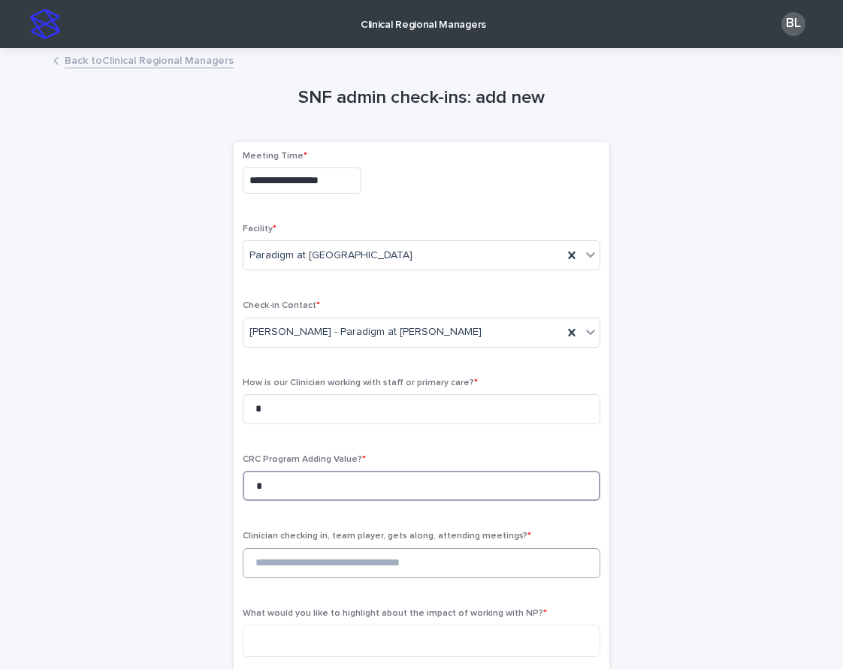
type input "*"
click at [373, 559] on input at bounding box center [421, 563] width 357 height 30
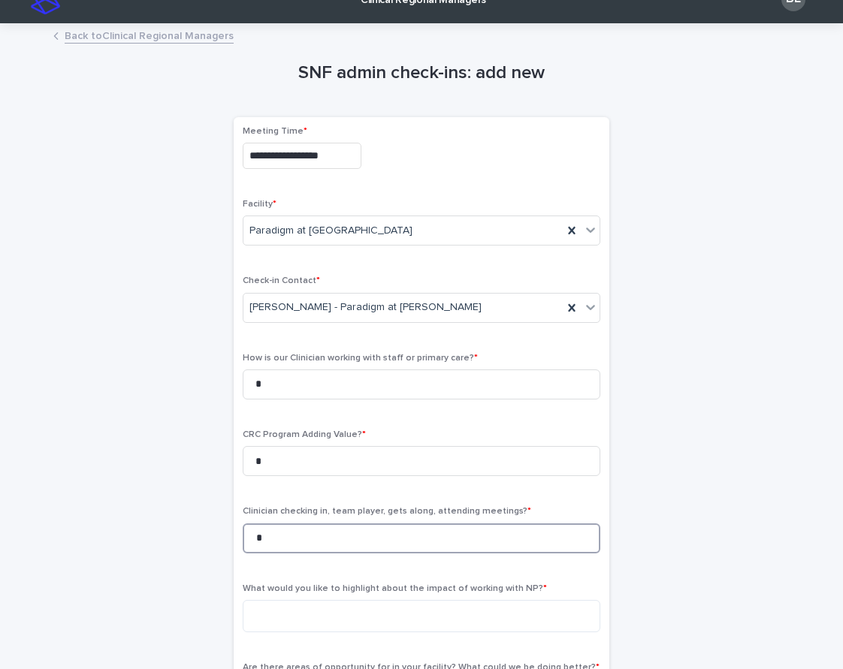
scroll to position [84, 0]
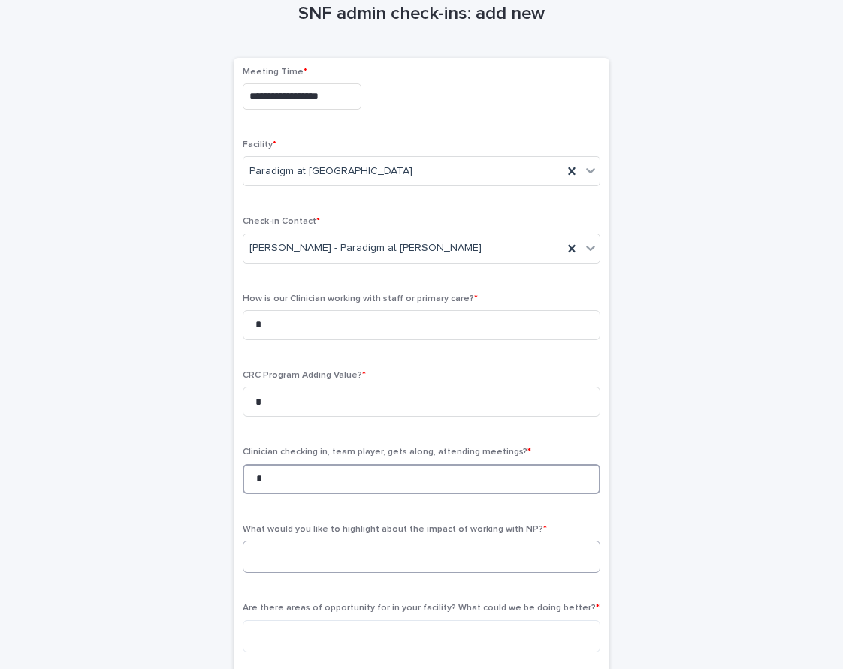
type input "*"
click at [422, 550] on textarea at bounding box center [421, 557] width 357 height 32
type textarea "*"
click at [416, 620] on textarea at bounding box center [421, 636] width 357 height 32
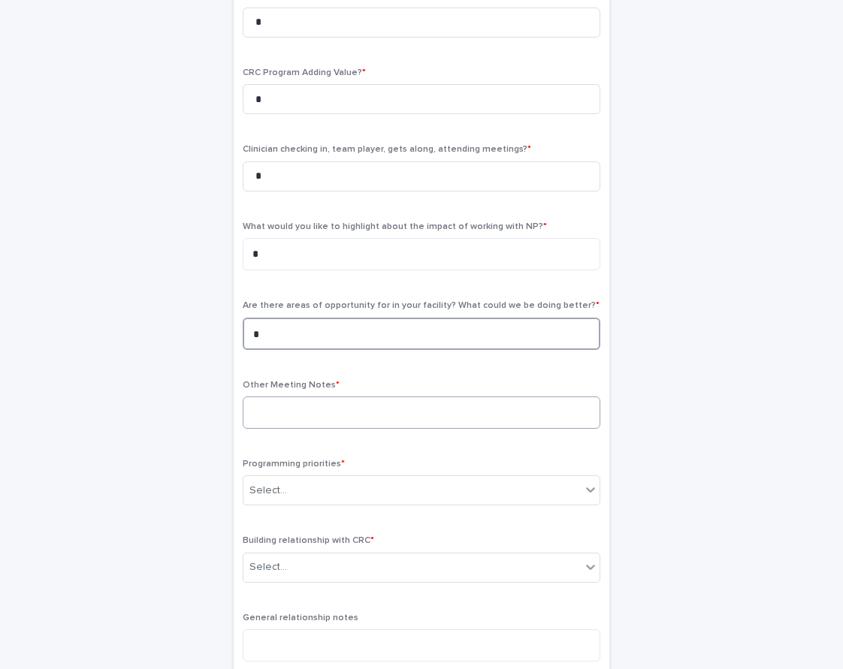
type textarea "*"
click at [297, 404] on textarea at bounding box center [421, 412] width 357 height 32
type textarea "*"
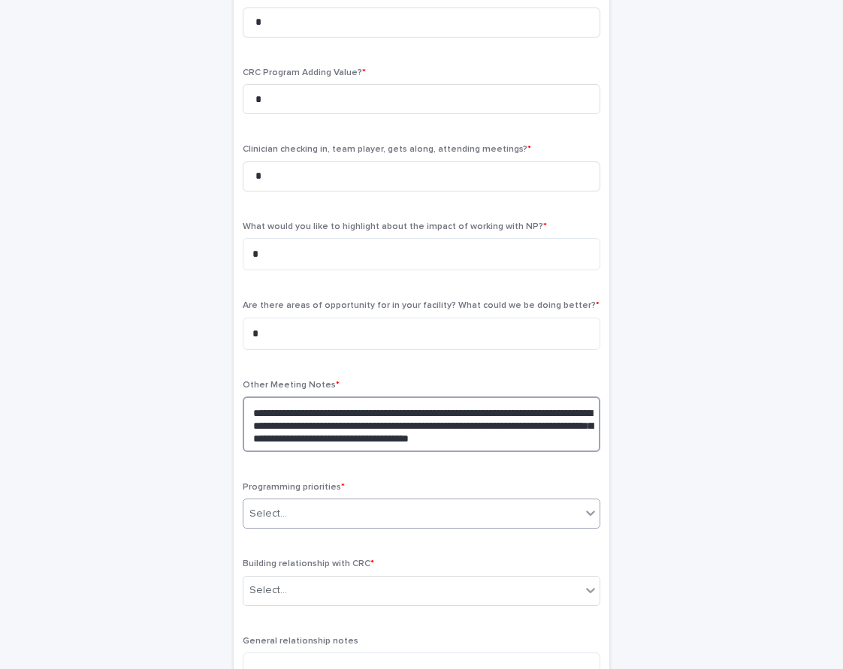
type textarea "**********"
click at [317, 502] on div "Select..." at bounding box center [411, 514] width 337 height 25
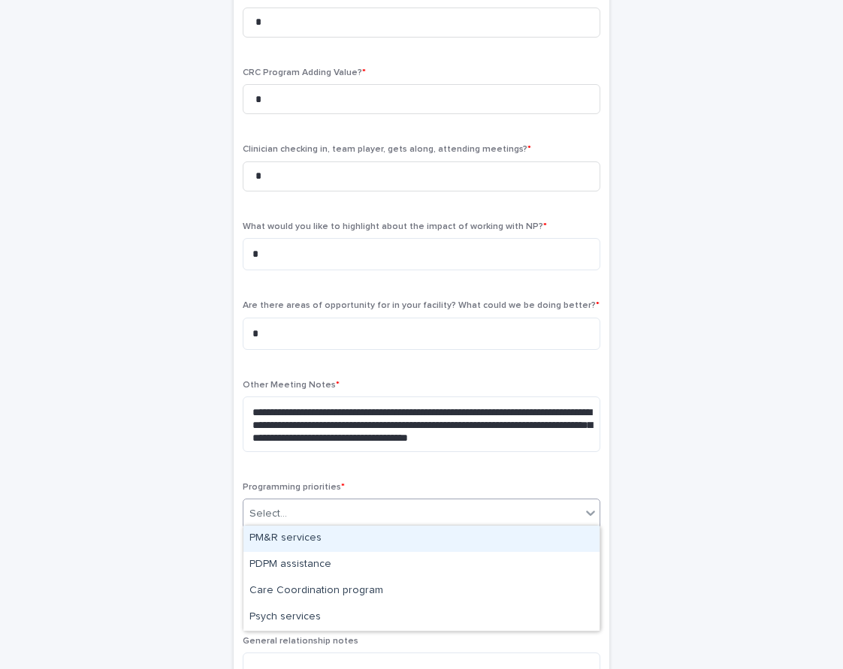
click at [278, 530] on div "PM&R services" at bounding box center [421, 539] width 356 height 26
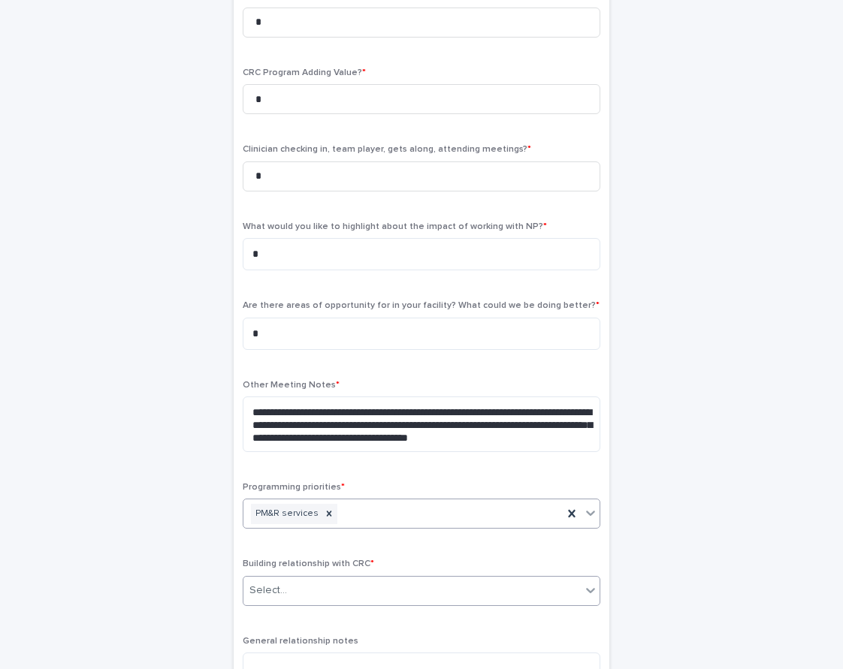
click at [357, 580] on div "Select..." at bounding box center [411, 590] width 337 height 25
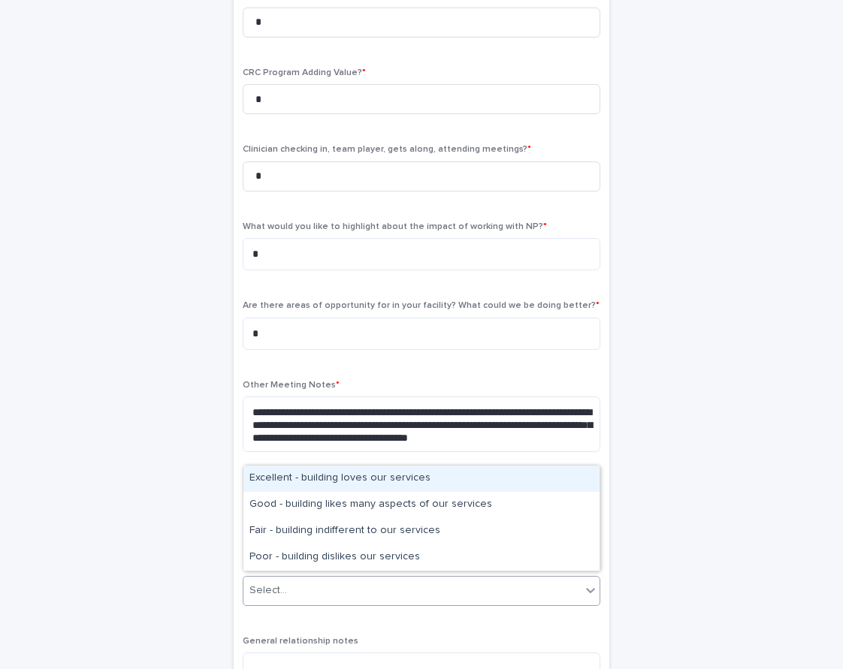
click at [294, 476] on div "Excellent - building loves our services" at bounding box center [421, 479] width 356 height 26
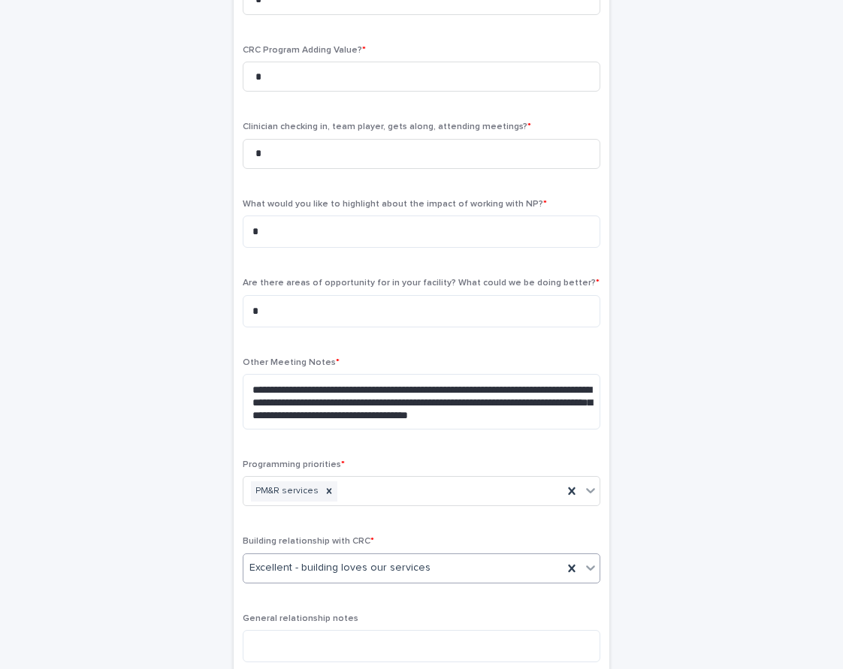
scroll to position [598, 0]
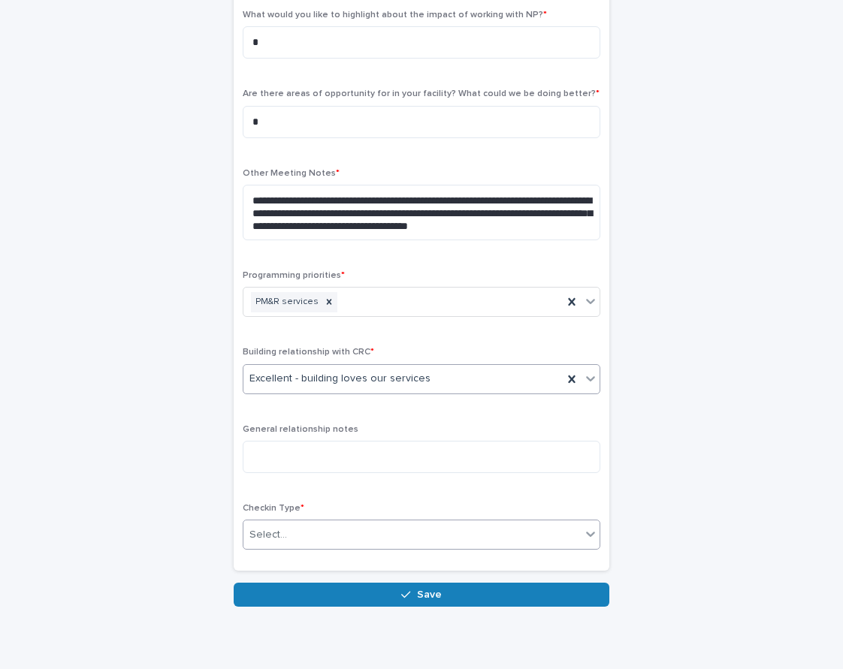
click at [327, 523] on div "Select..." at bounding box center [411, 535] width 337 height 25
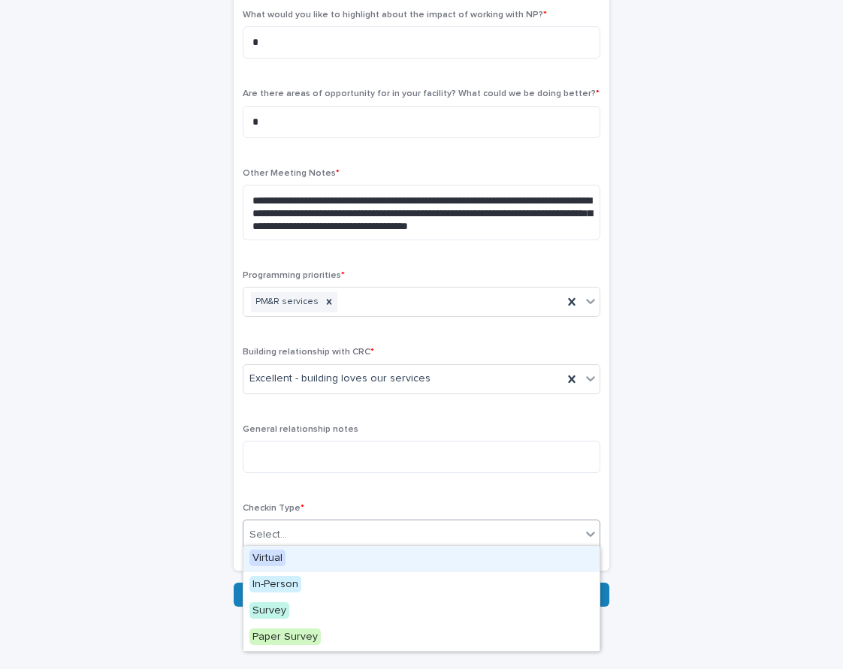
click at [302, 559] on div "Virtual" at bounding box center [421, 559] width 356 height 26
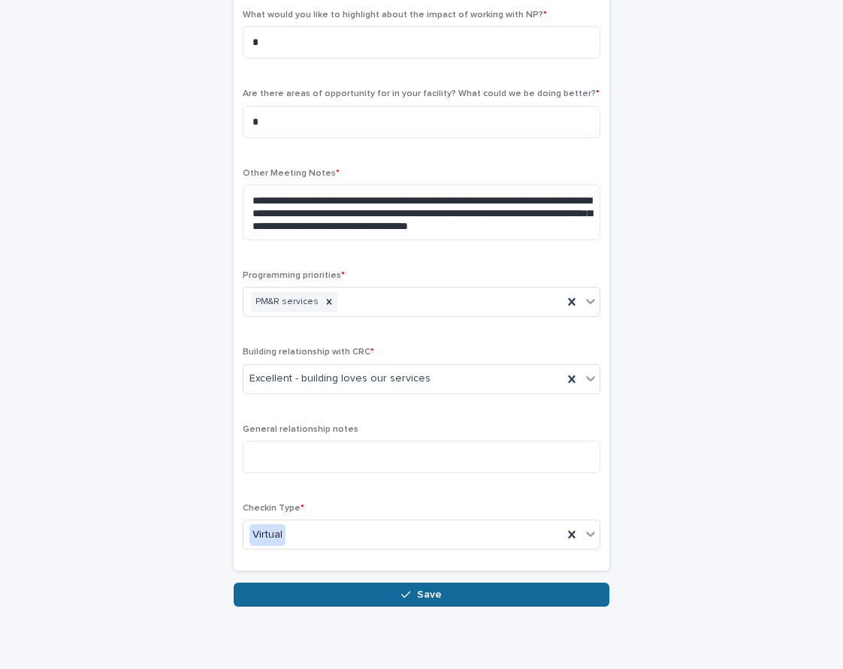
click at [348, 596] on button "Save" at bounding box center [421, 595] width 375 height 24
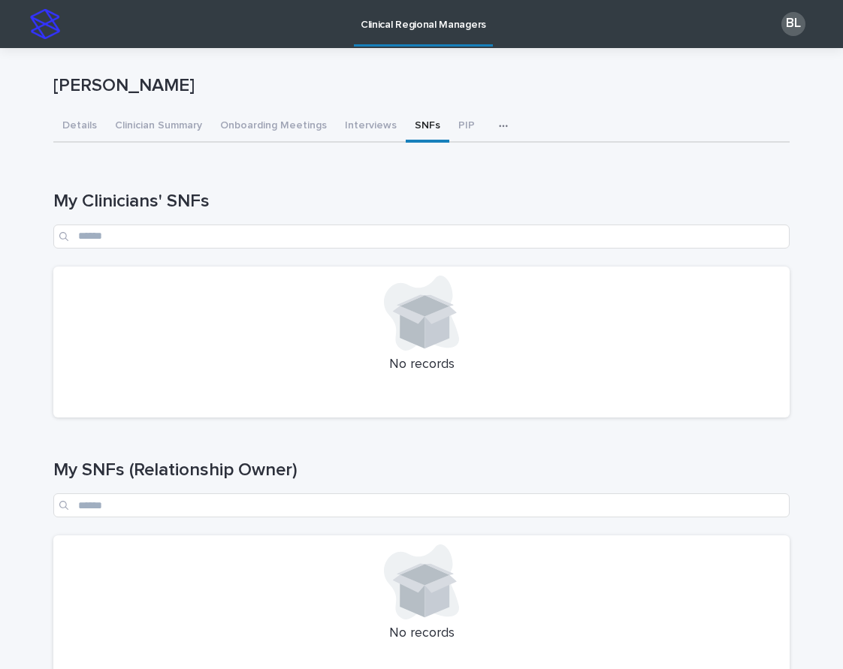
scroll to position [416, 0]
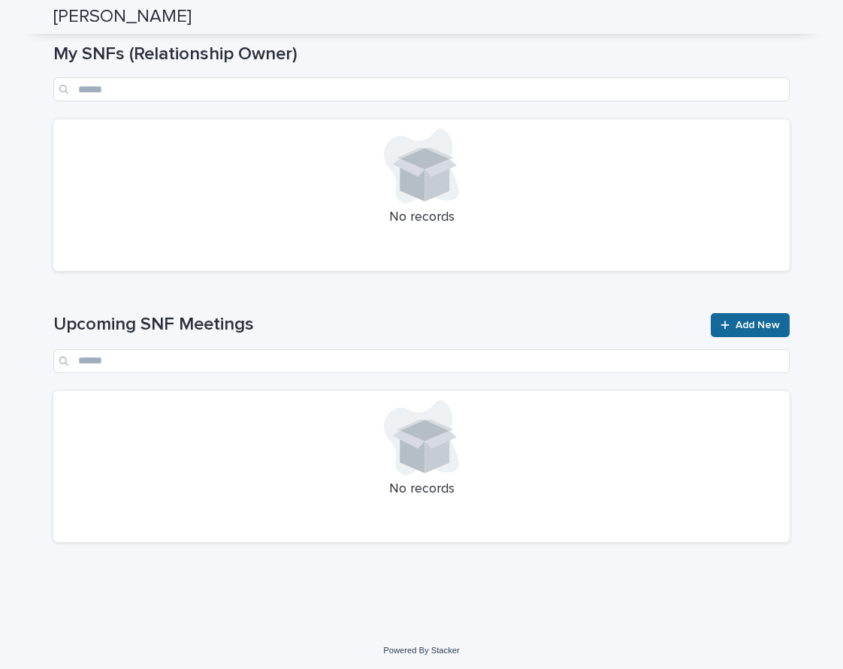
click at [744, 328] on link "Add New" at bounding box center [749, 325] width 79 height 24
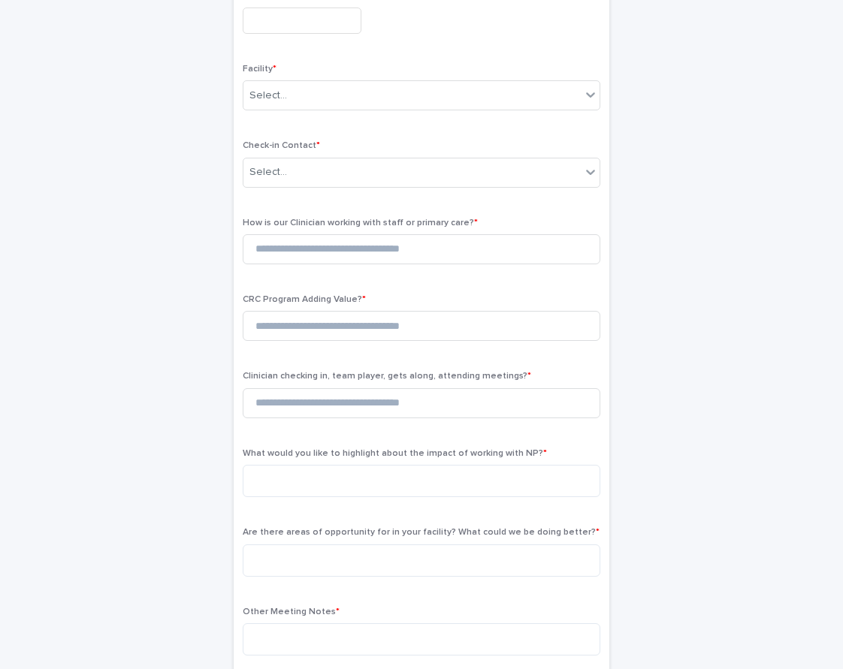
scroll to position [9, 0]
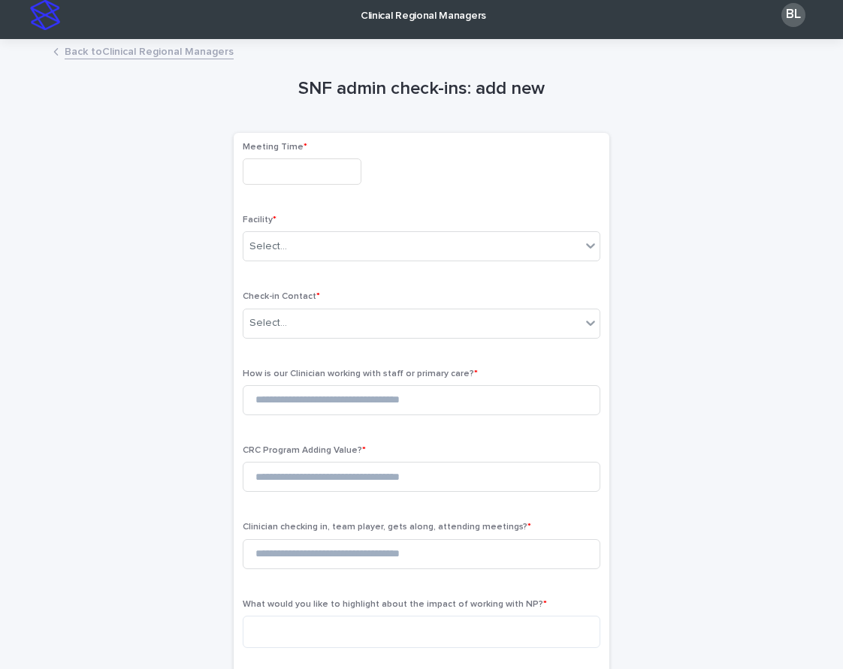
click at [307, 176] on input "text" at bounding box center [302, 171] width 119 height 26
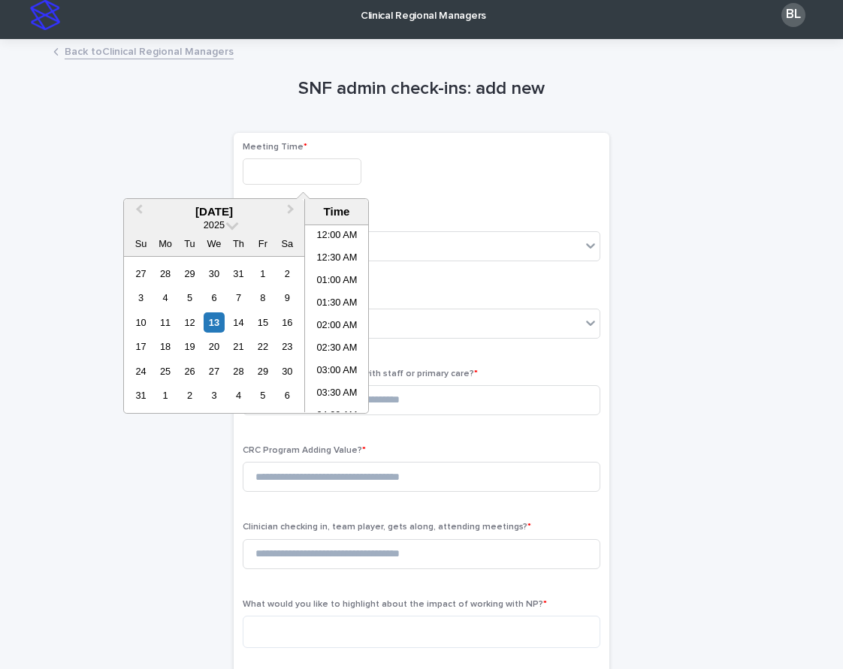
scroll to position [458, 0]
drag, startPoint x: 348, startPoint y: 318, endPoint x: 341, endPoint y: 303, distance: 16.5
click at [348, 318] on li "12:00 PM" at bounding box center [337, 319] width 64 height 23
type input "**********"
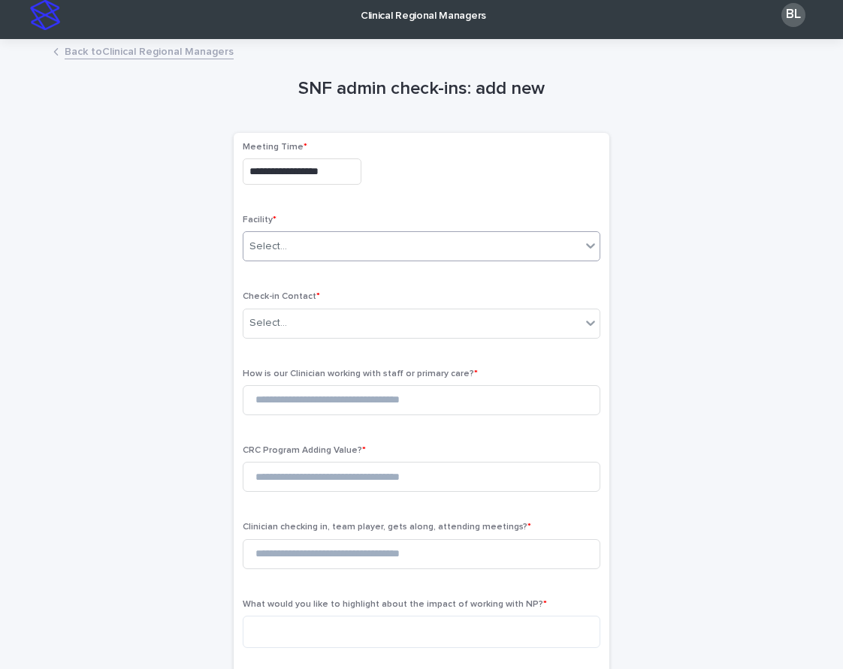
click at [313, 247] on div "Select..." at bounding box center [411, 246] width 337 height 25
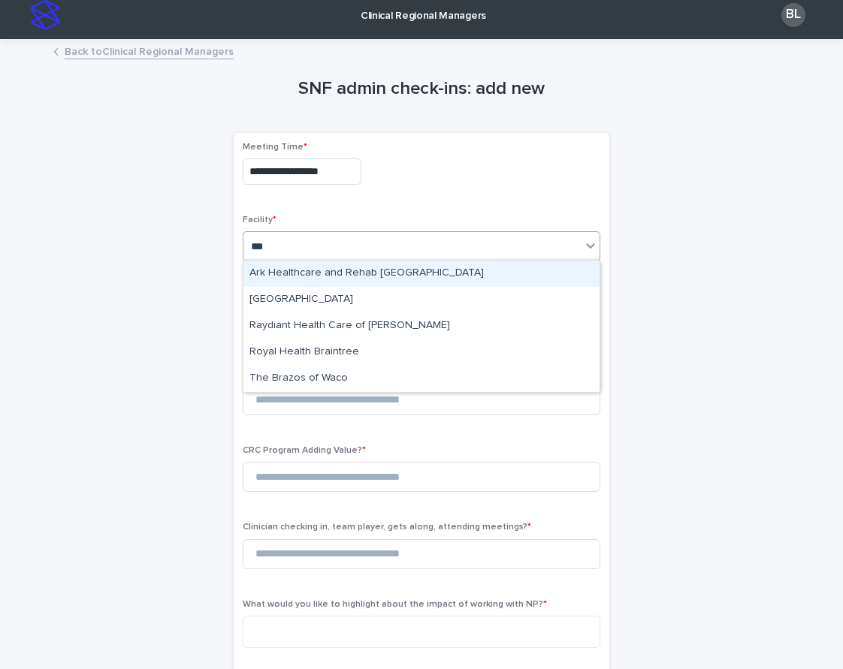
type input "****"
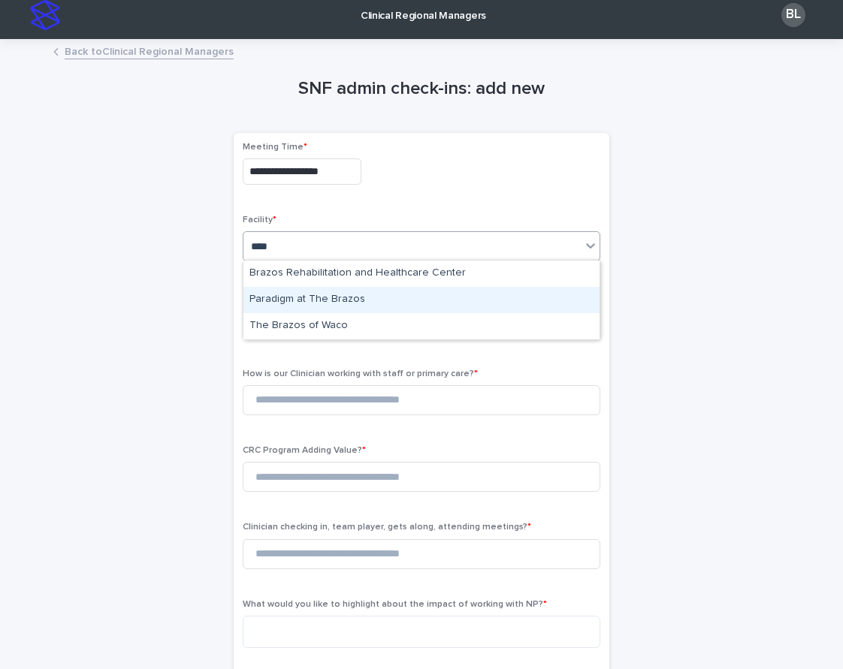
click at [358, 304] on div "Paradigm at The Brazos" at bounding box center [421, 300] width 356 height 26
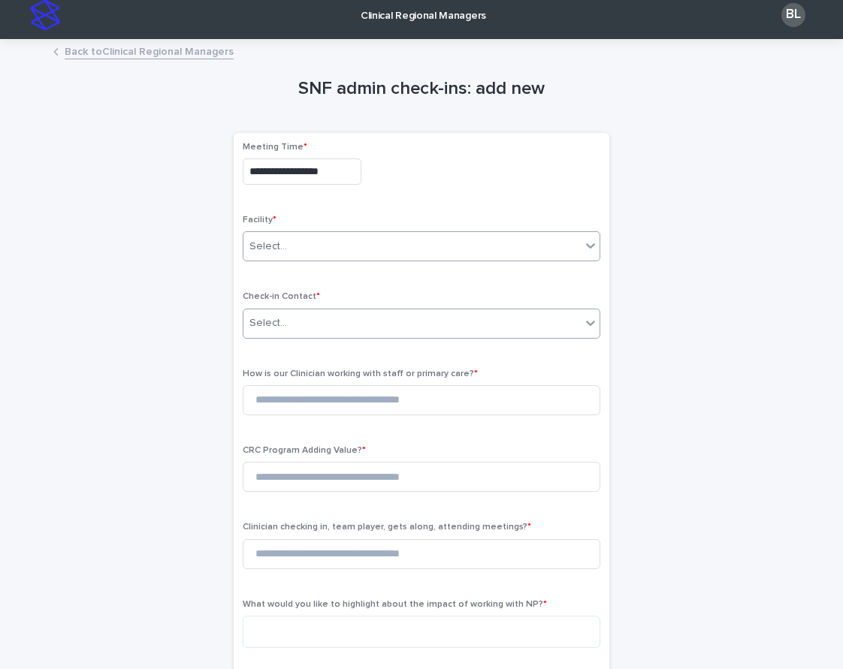
click at [330, 316] on div "Select..." at bounding box center [411, 323] width 337 height 25
type input "****"
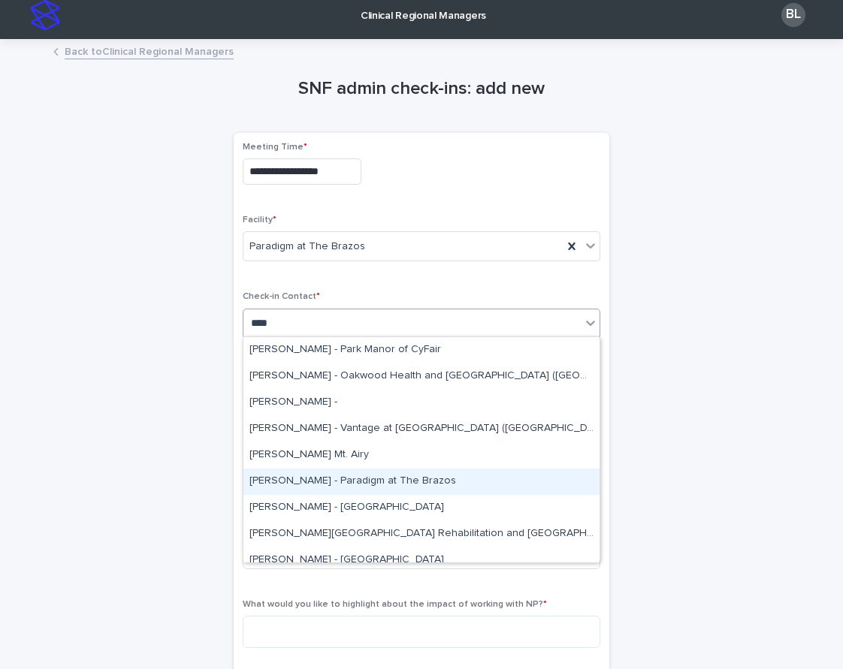
click at [393, 484] on div "[PERSON_NAME] - Paradigm at The Brazos" at bounding box center [421, 482] width 356 height 26
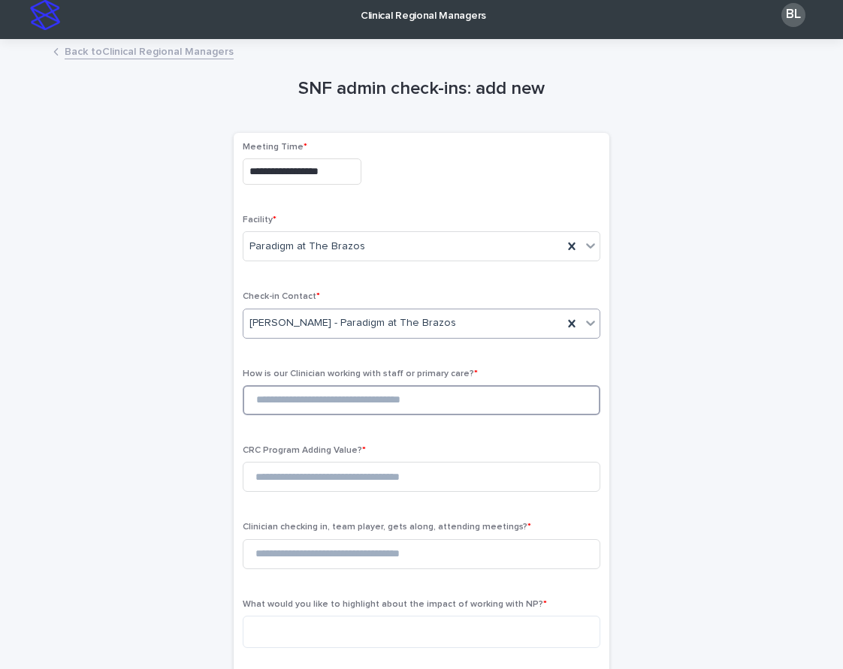
click at [339, 399] on input at bounding box center [421, 400] width 357 height 30
type input "*"
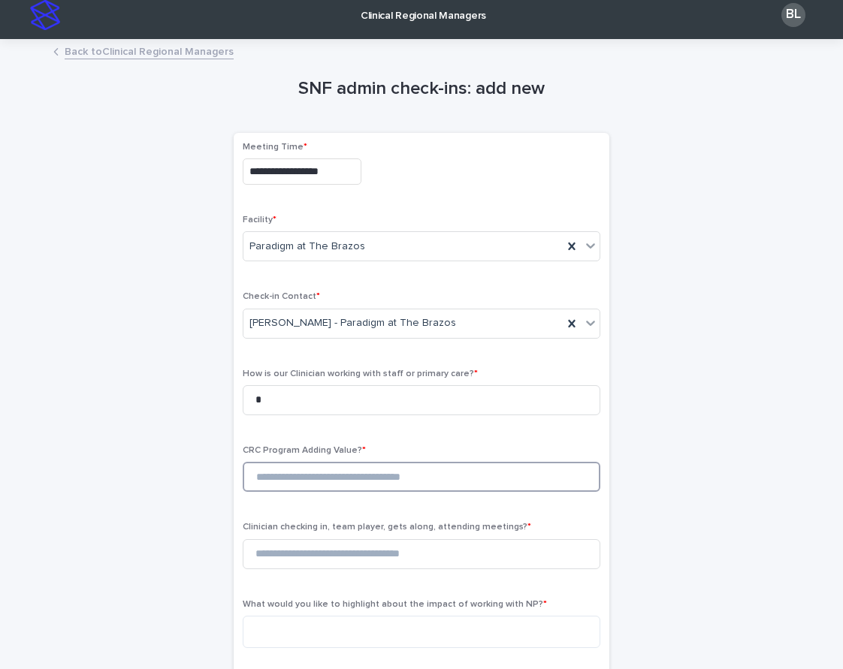
click at [341, 481] on input at bounding box center [421, 477] width 357 height 30
type input "*"
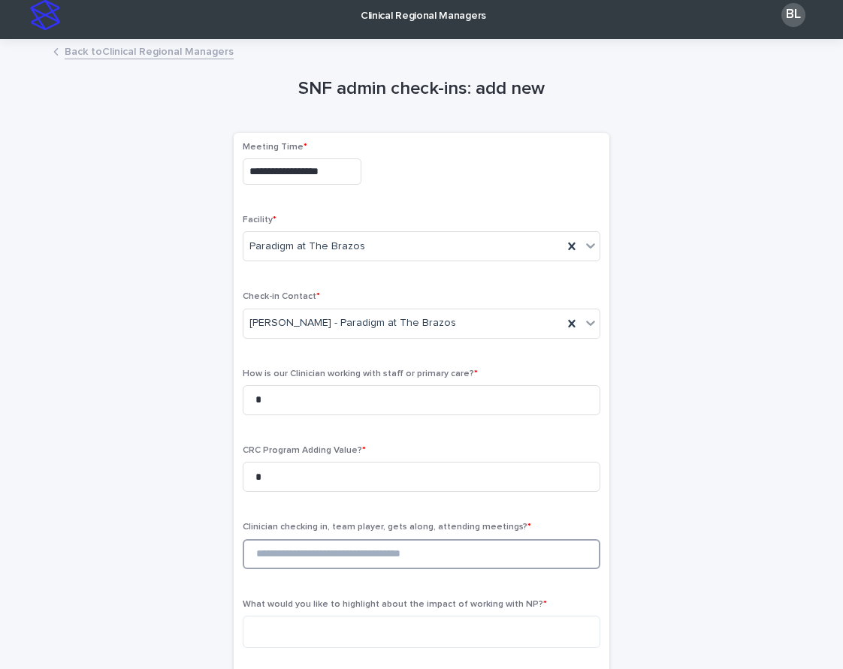
click at [356, 554] on input at bounding box center [421, 554] width 357 height 30
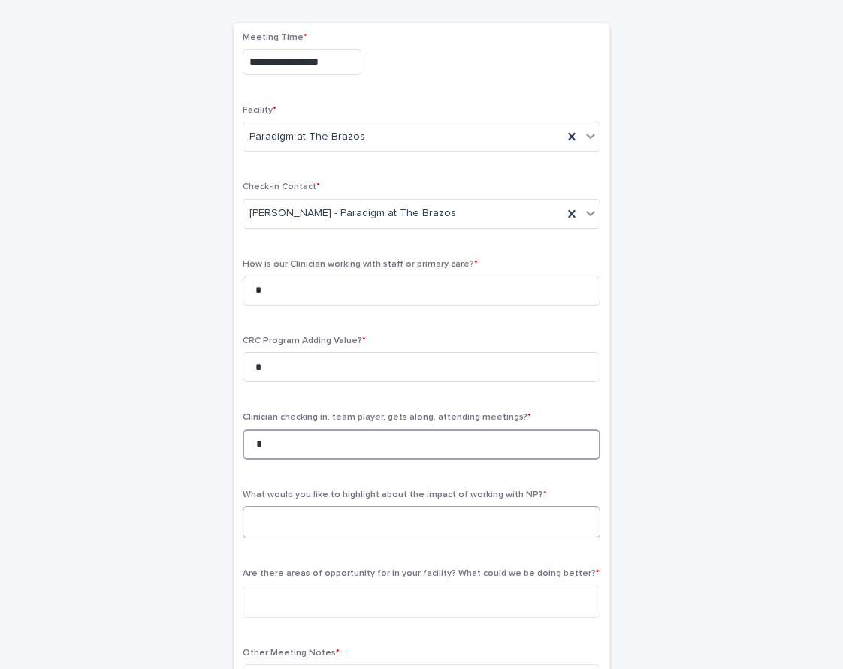
scroll to position [122, 0]
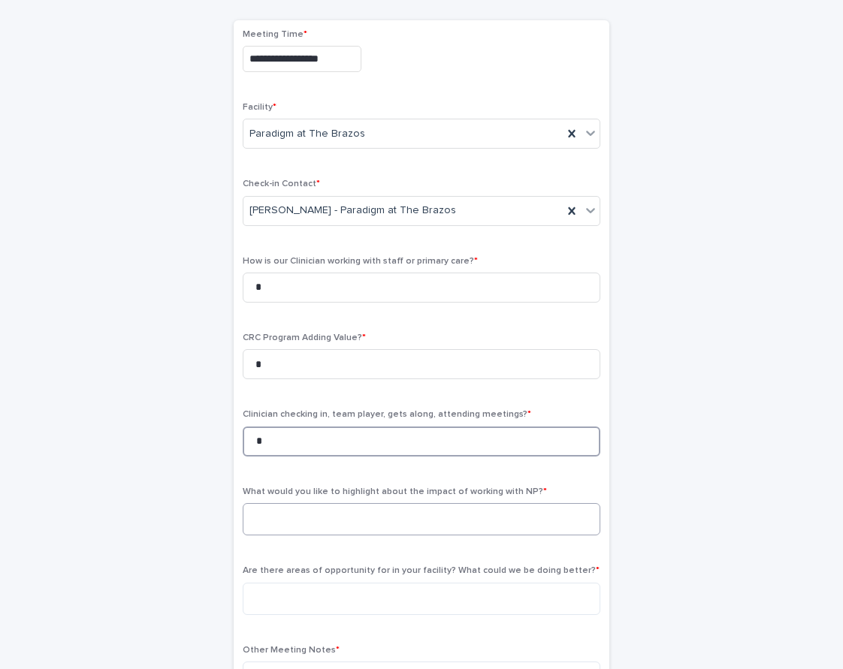
type input "*"
click at [405, 517] on textarea at bounding box center [421, 519] width 357 height 32
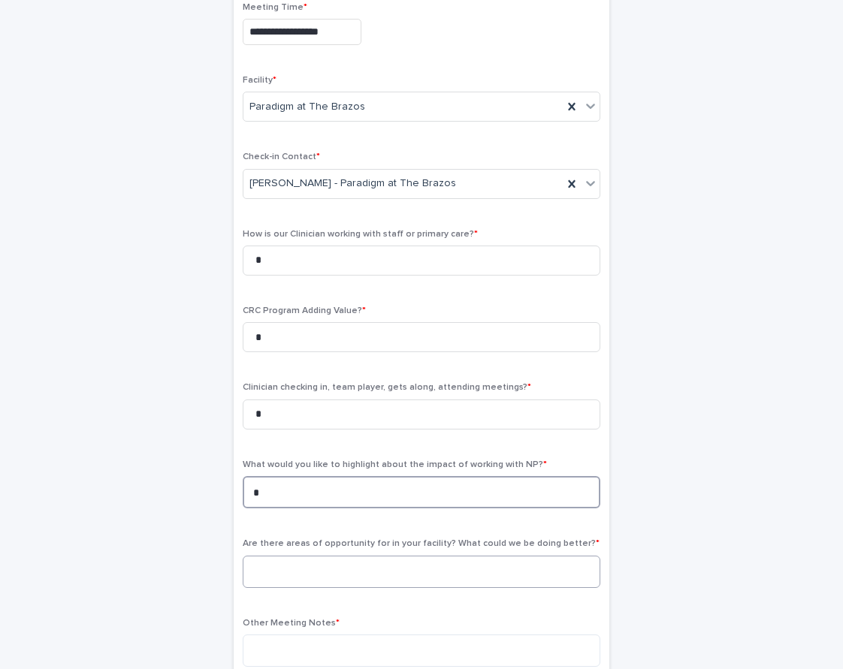
type textarea "*"
click at [375, 561] on textarea at bounding box center [421, 572] width 357 height 32
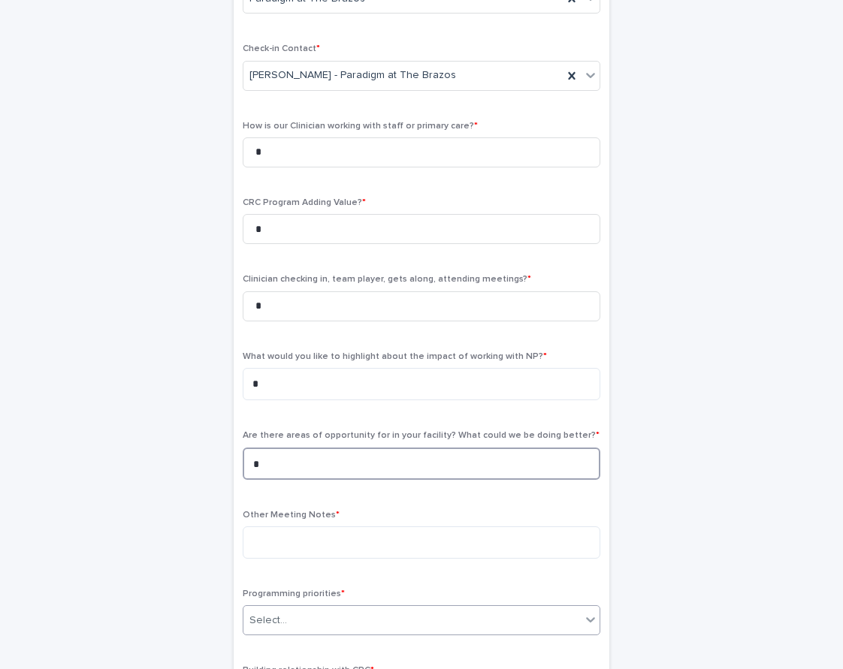
scroll to position [363, 0]
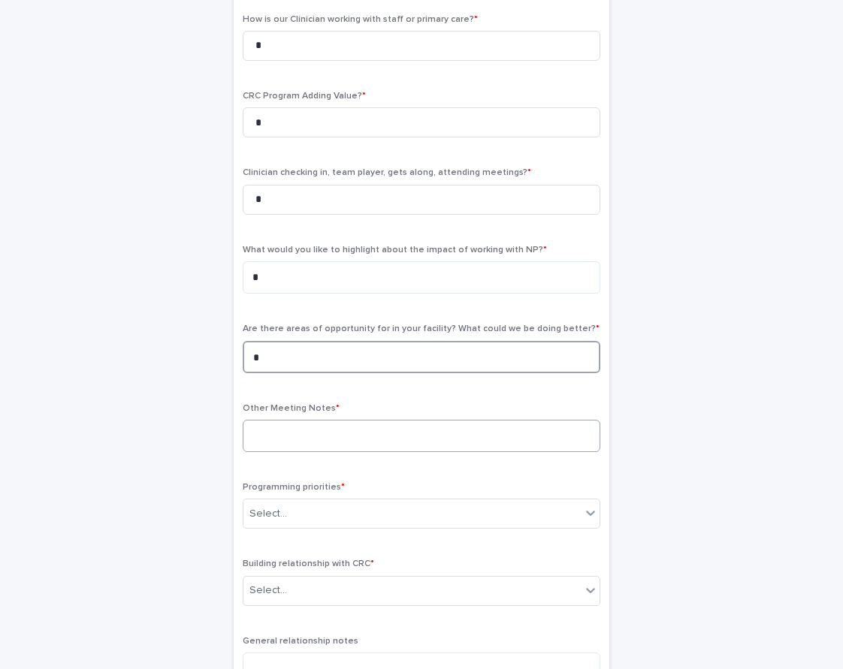
type textarea "*"
click at [402, 440] on textarea at bounding box center [421, 436] width 357 height 32
type textarea "*"
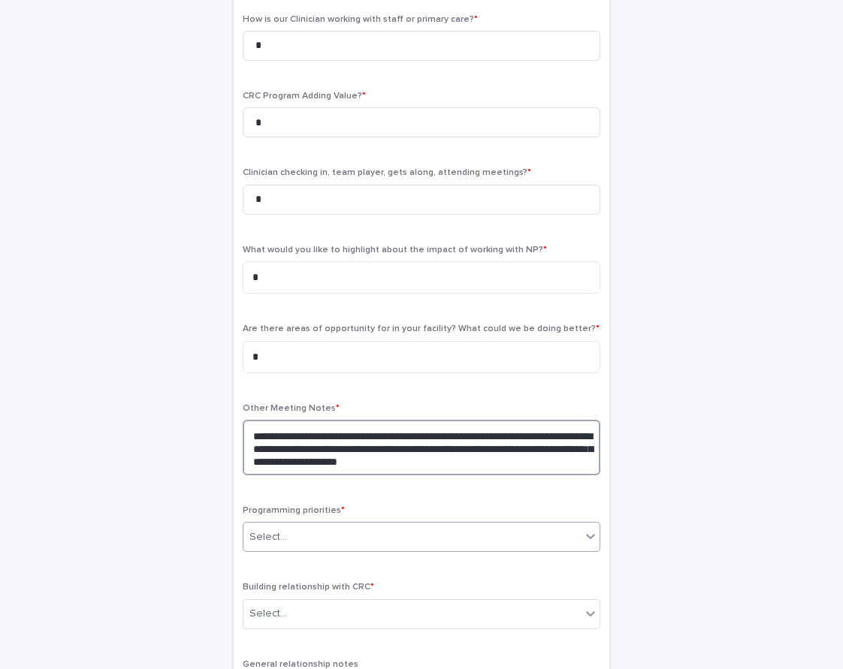
type textarea "**********"
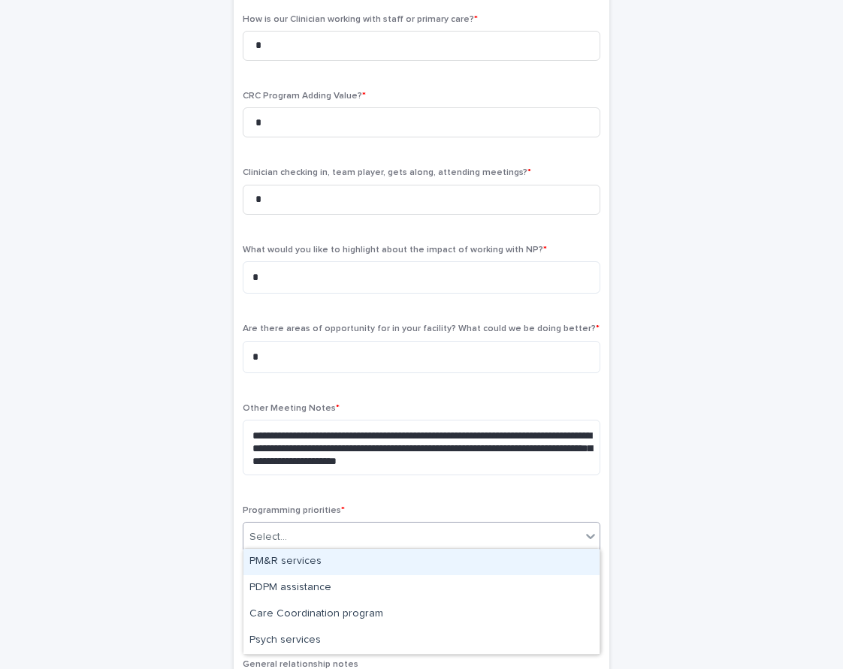
click at [315, 531] on div "Select..." at bounding box center [411, 537] width 337 height 25
click at [291, 568] on div "PM&R services" at bounding box center [421, 562] width 356 height 26
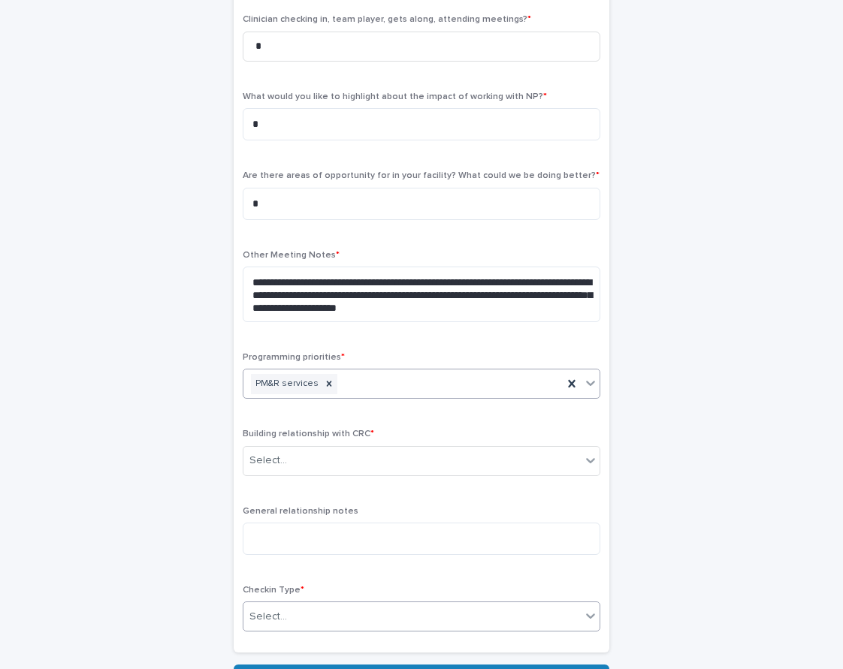
scroll to position [599, 0]
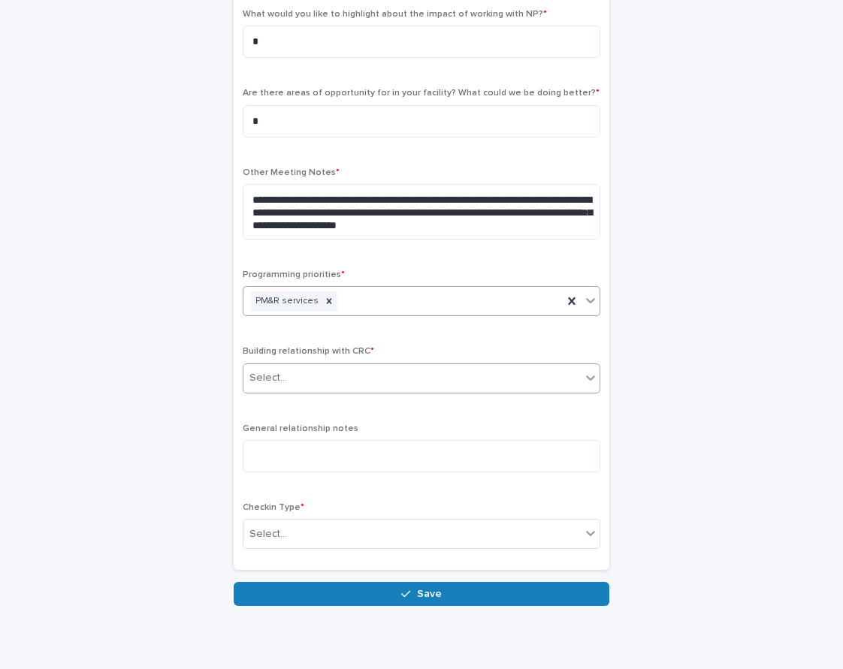
click at [300, 372] on div "Select..." at bounding box center [411, 378] width 337 height 25
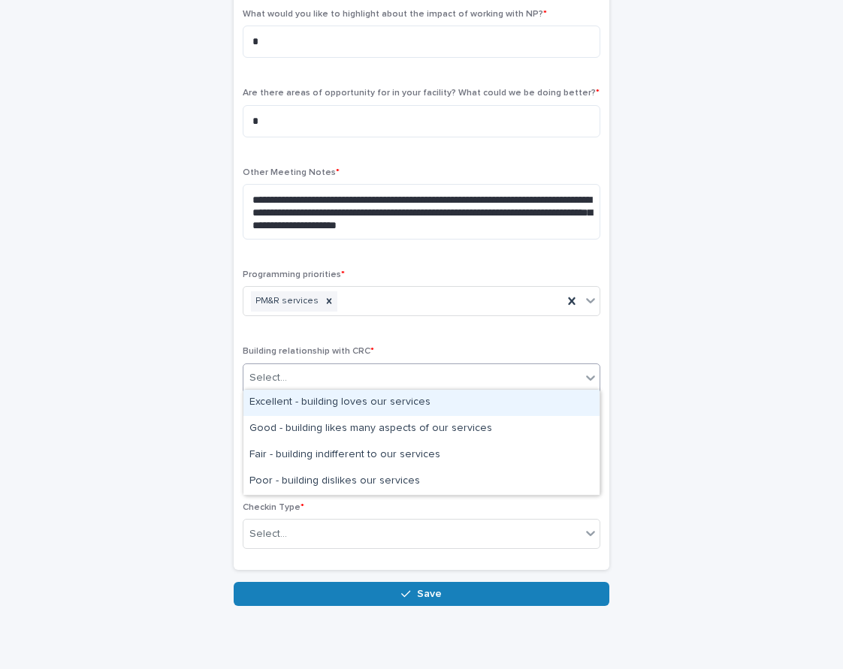
click at [297, 403] on div "Excellent - building loves our services" at bounding box center [421, 403] width 356 height 26
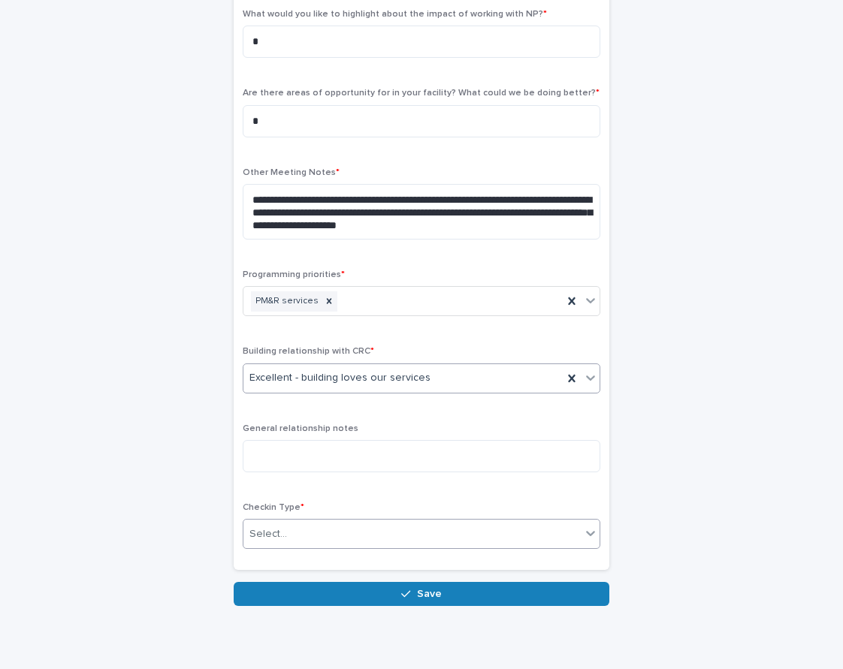
click at [280, 522] on div "Select..." at bounding box center [411, 534] width 337 height 25
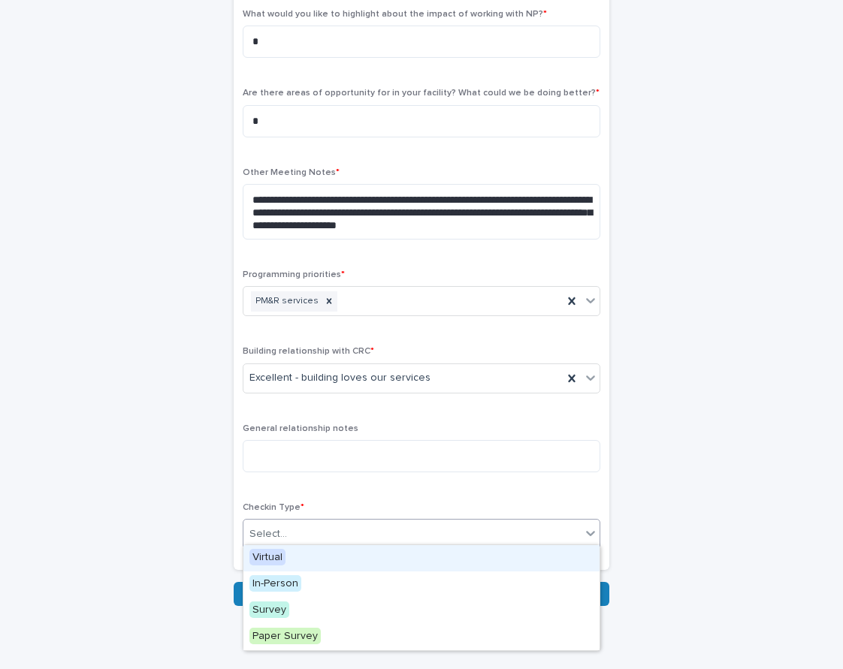
click at [272, 554] on span "Virtual" at bounding box center [267, 557] width 36 height 17
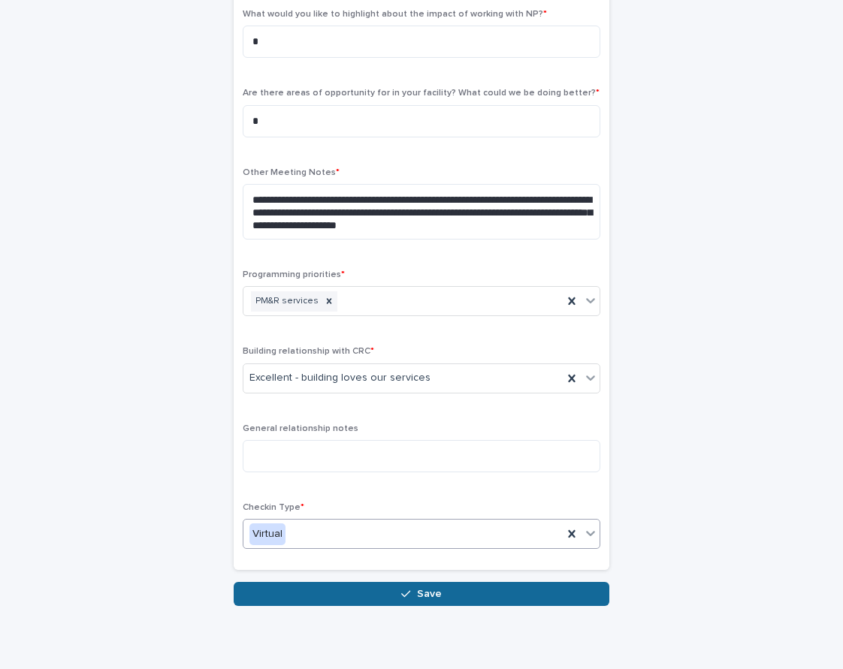
click at [278, 582] on button "Save" at bounding box center [421, 594] width 375 height 24
